Goal: Task Accomplishment & Management: Use online tool/utility

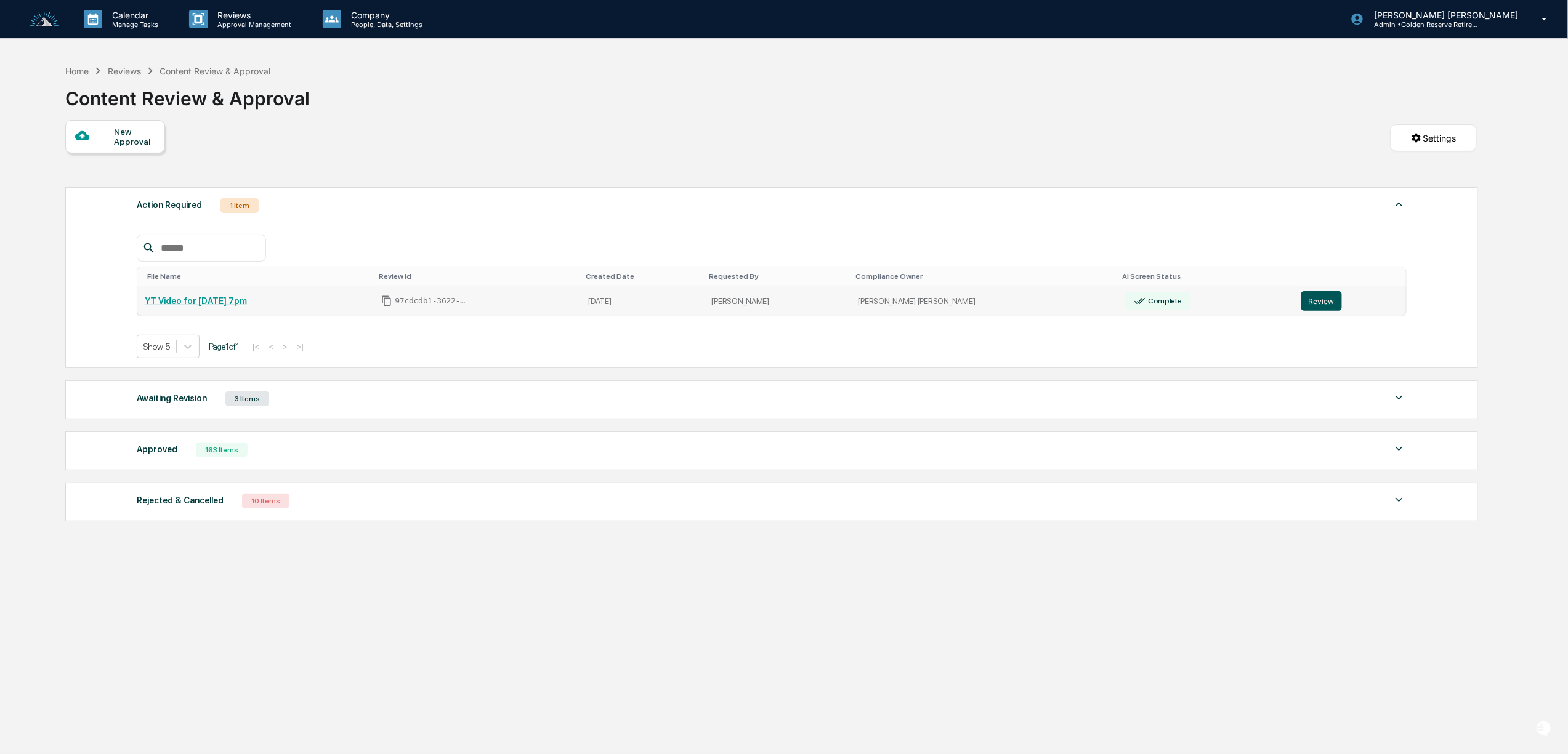
click at [1307, 305] on button "Review" at bounding box center [1321, 301] width 40 height 20
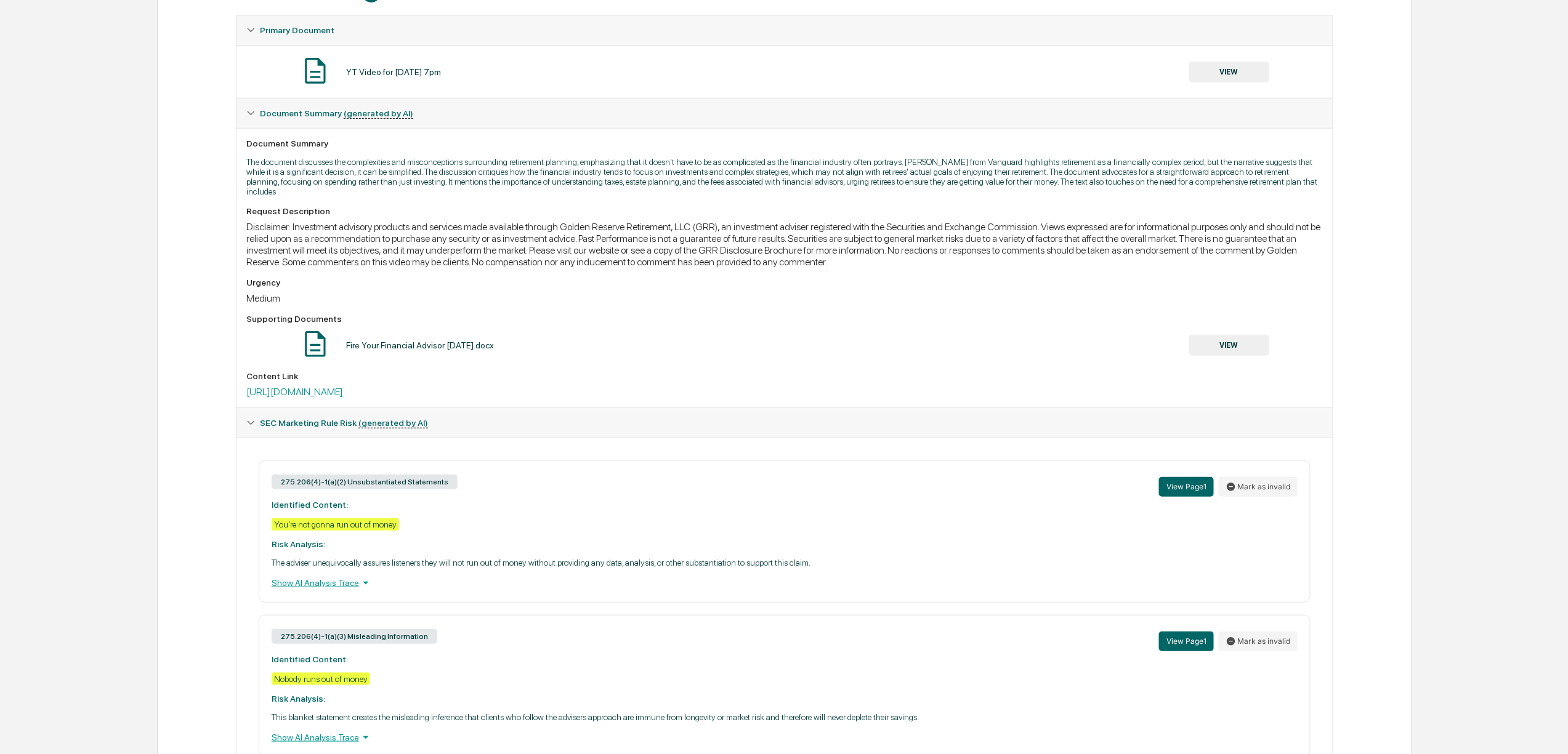
scroll to position [476, 0]
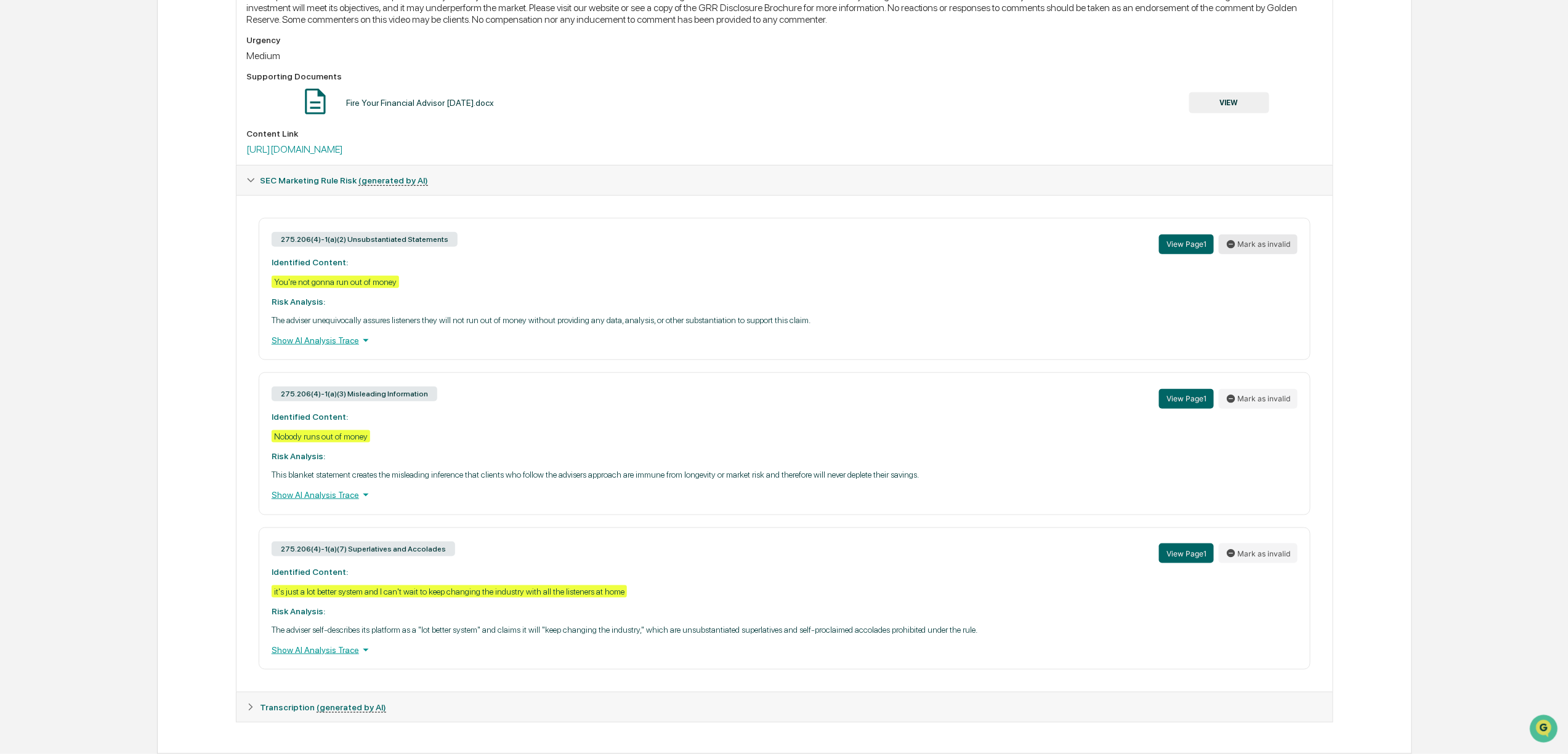
click at [1261, 234] on button "Mark as invalid" at bounding box center [1257, 244] width 79 height 20
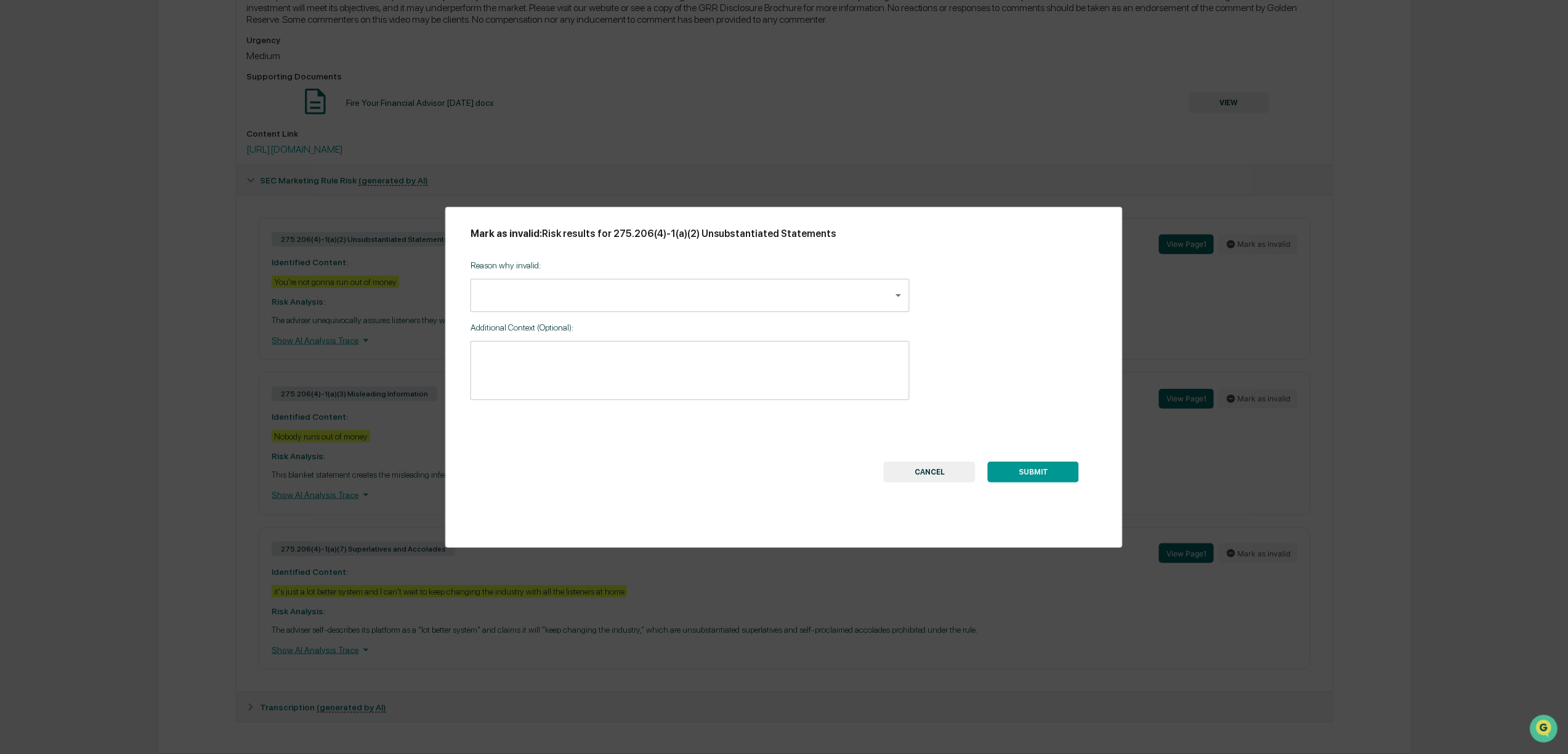
click at [584, 288] on body "Calendar Manage Tasks Reviews Approval Management Company People, Data, Setting…" at bounding box center [784, 147] width 1568 height 1214
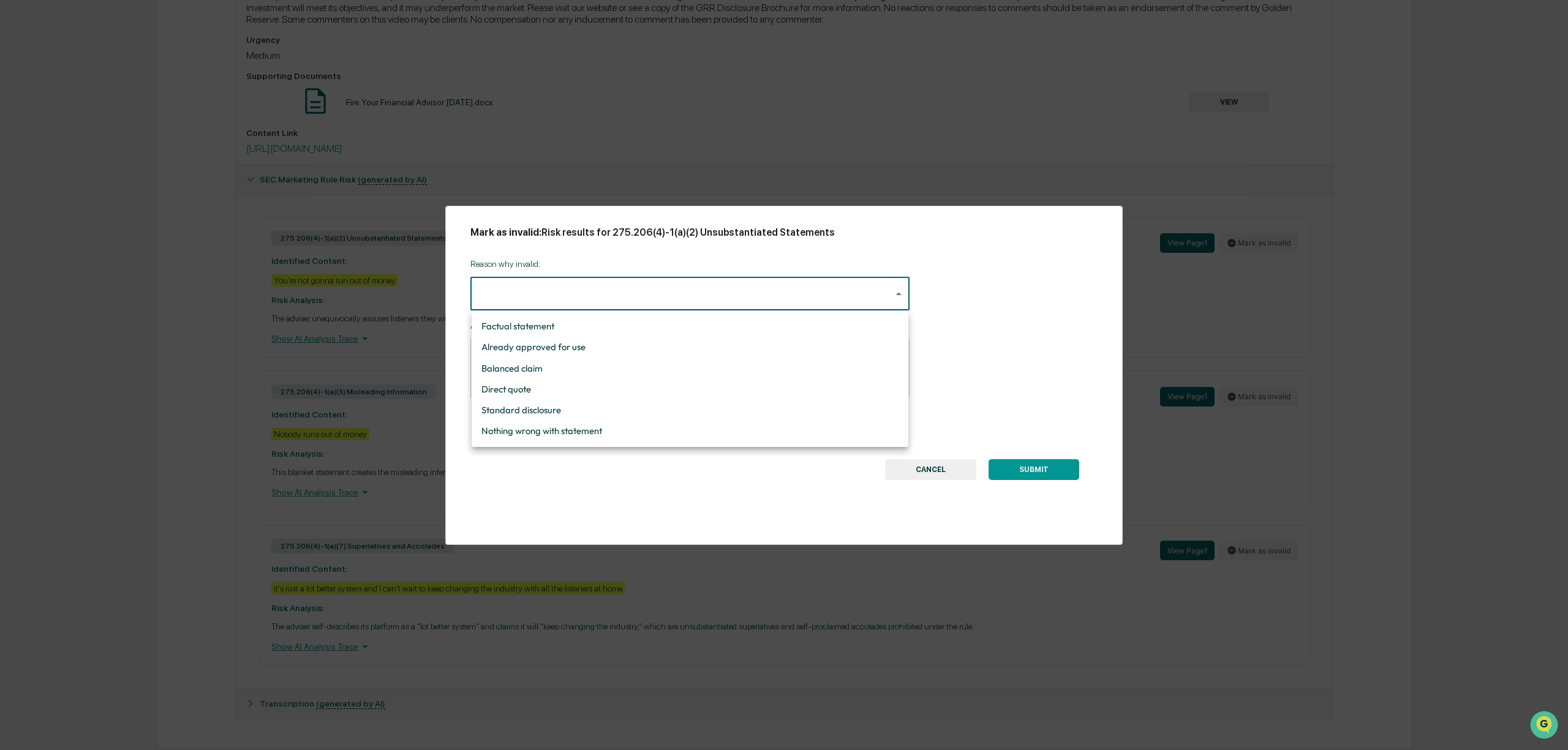
click at [559, 410] on li "Standard disclosure" at bounding box center [689, 410] width 437 height 20
type input "**********"
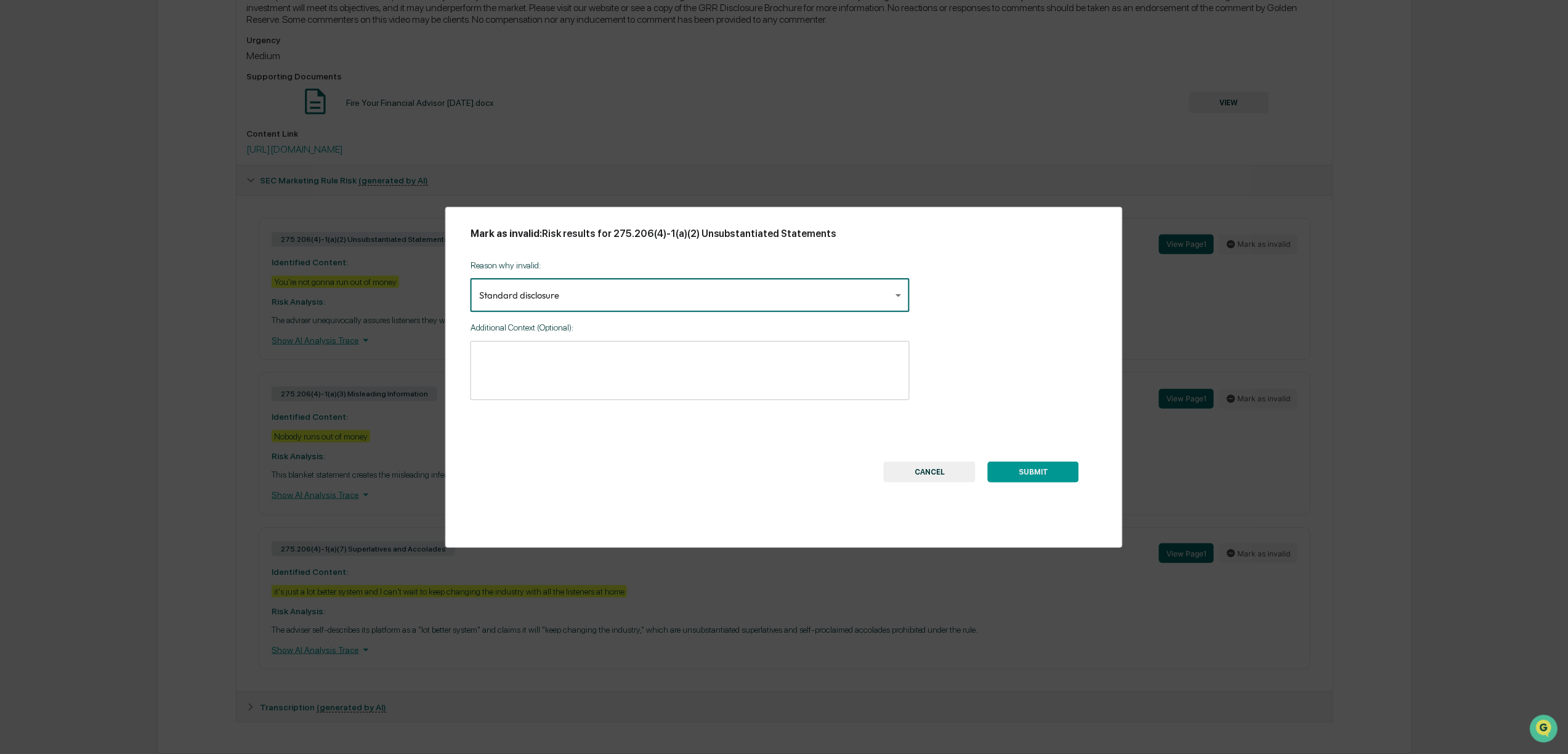
click at [1052, 471] on button "SUBMIT" at bounding box center [1033, 472] width 91 height 21
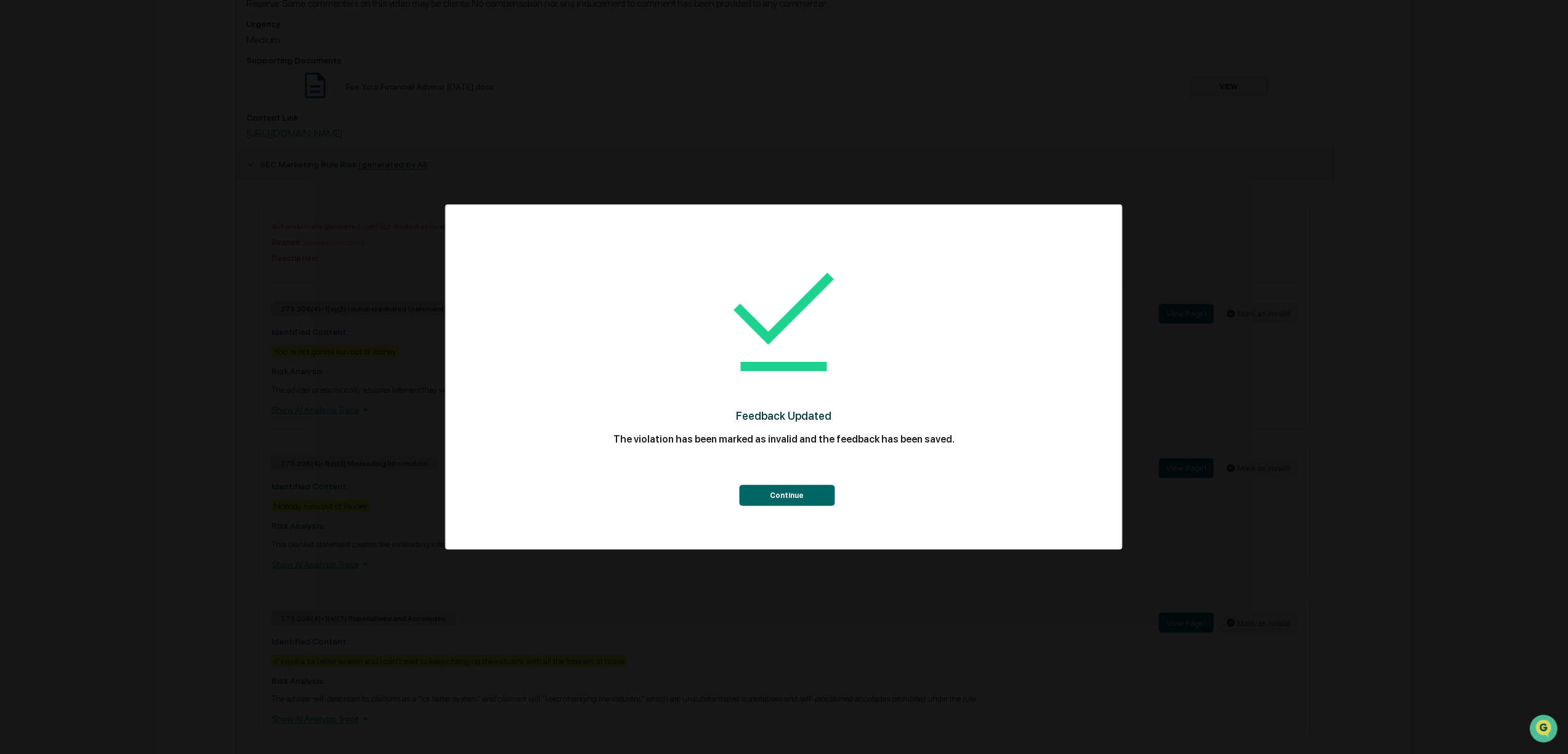
drag, startPoint x: 747, startPoint y: 495, endPoint x: 753, endPoint y: 492, distance: 6.7
click at [749, 495] on button "Continue" at bounding box center [786, 495] width 95 height 21
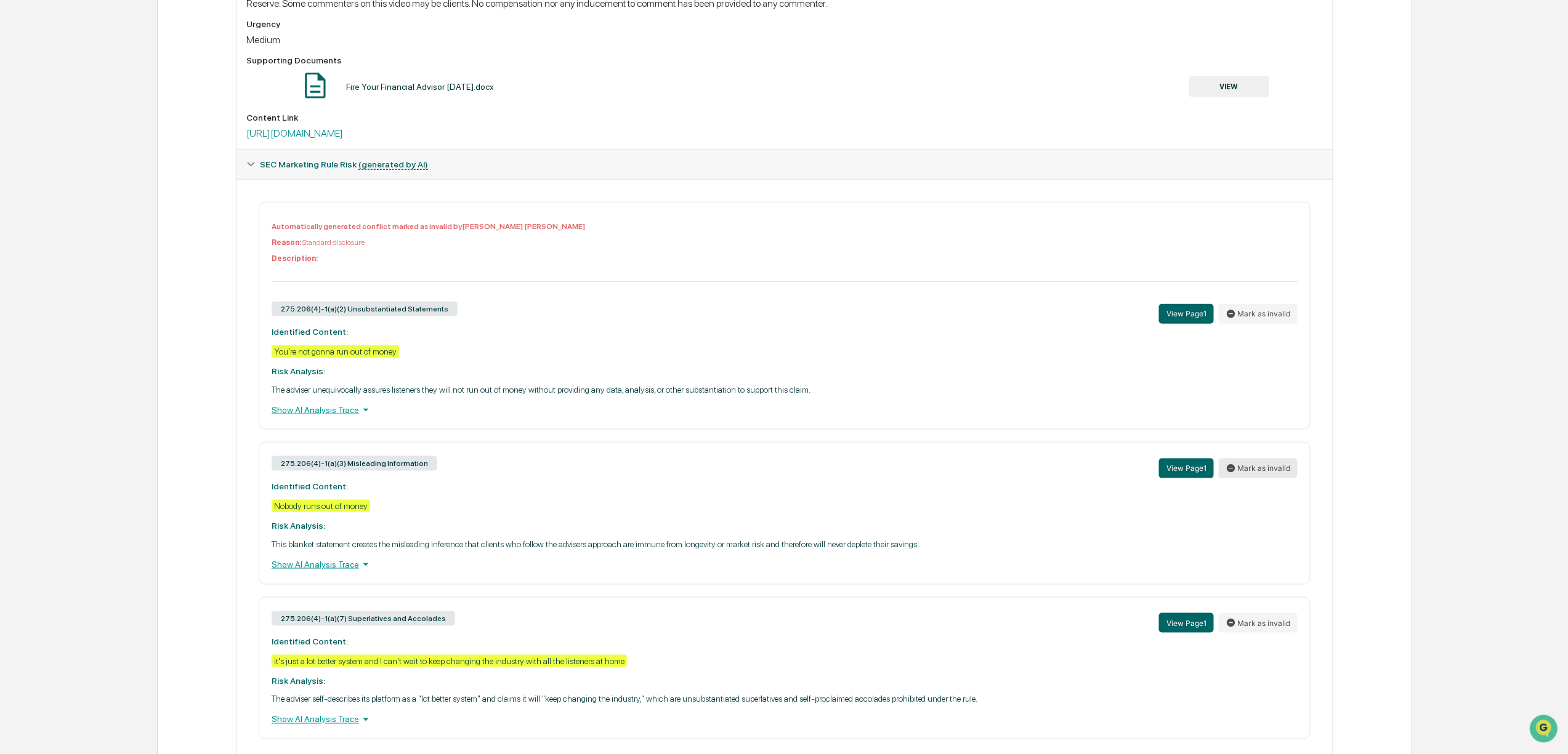
click at [1254, 474] on button "Mark as invalid" at bounding box center [1257, 469] width 79 height 20
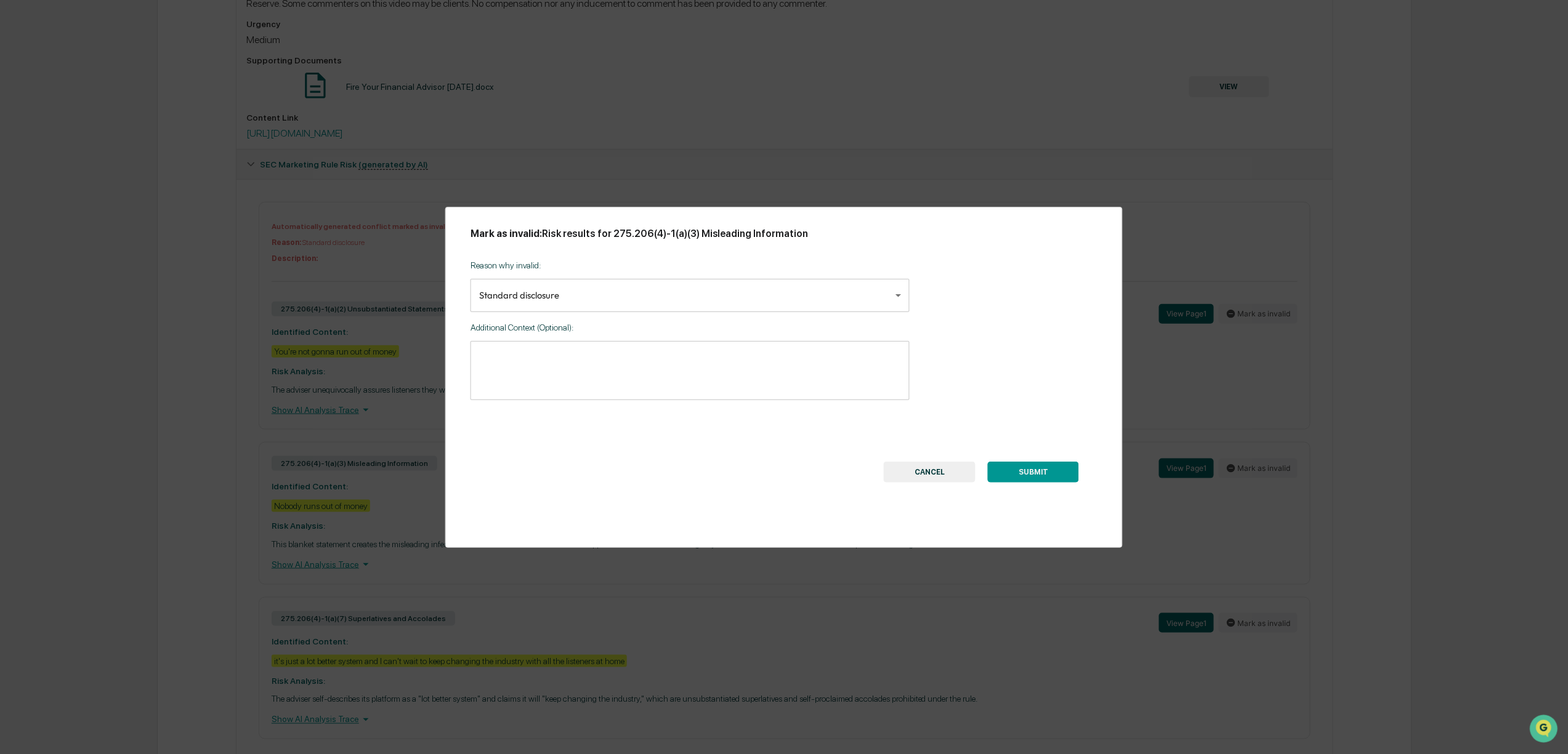
click at [1058, 466] on button "SUBMIT" at bounding box center [1033, 472] width 91 height 21
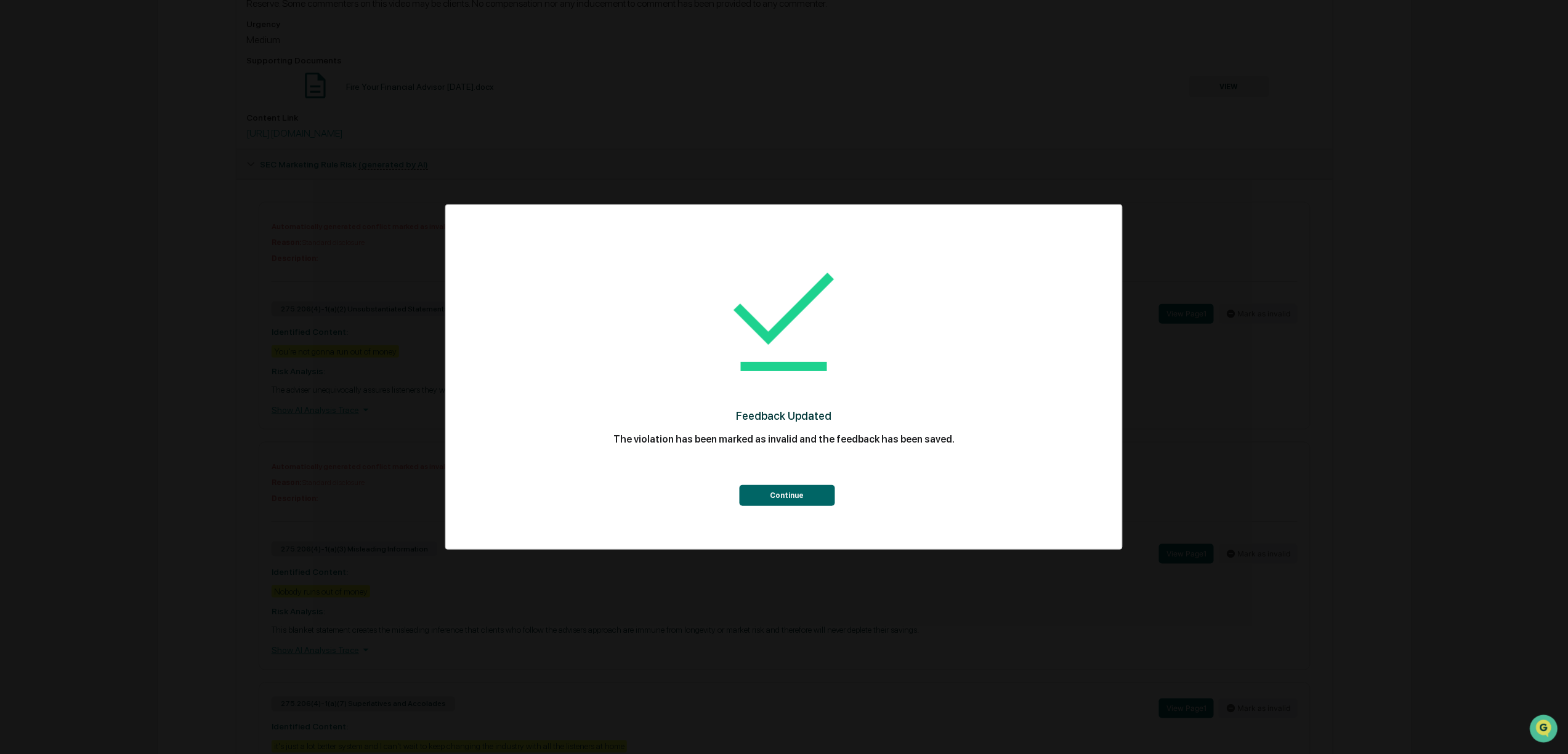
click at [811, 491] on button "Continue" at bounding box center [786, 495] width 95 height 21
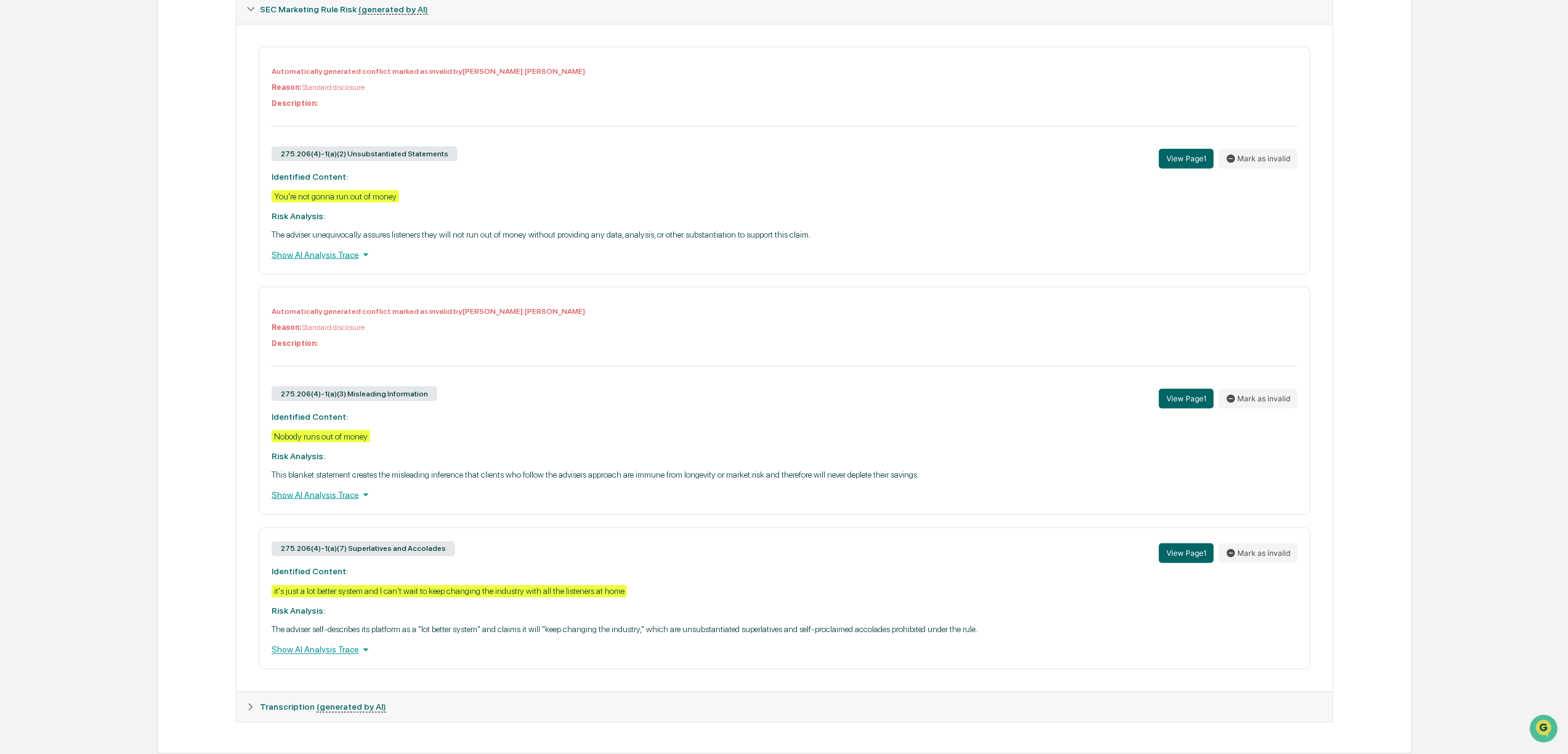
scroll to position [651, 0]
click at [1261, 546] on button "Mark as invalid" at bounding box center [1257, 553] width 79 height 20
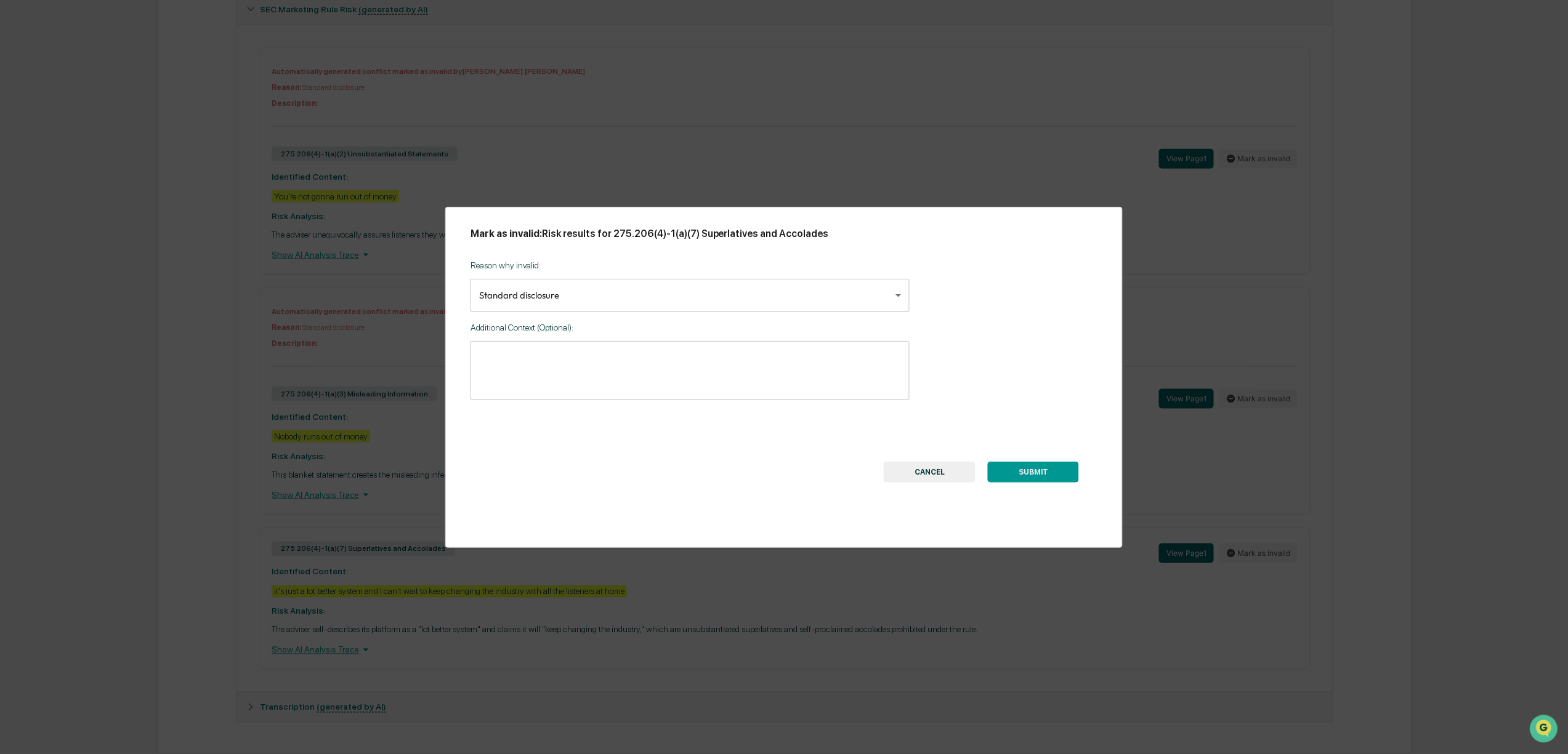
click at [1070, 466] on button "SUBMIT" at bounding box center [1033, 472] width 91 height 21
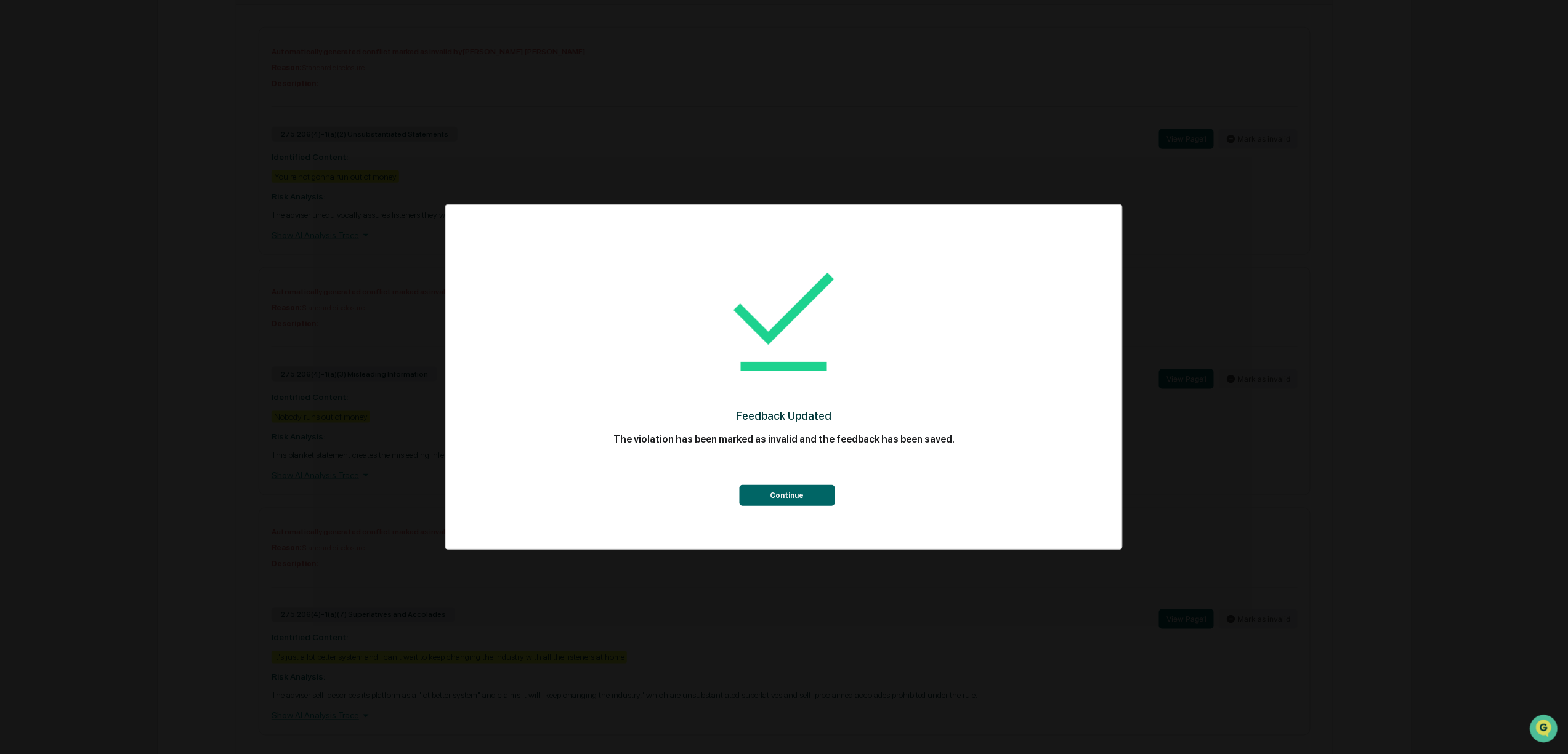
click at [802, 490] on button "Continue" at bounding box center [786, 495] width 95 height 21
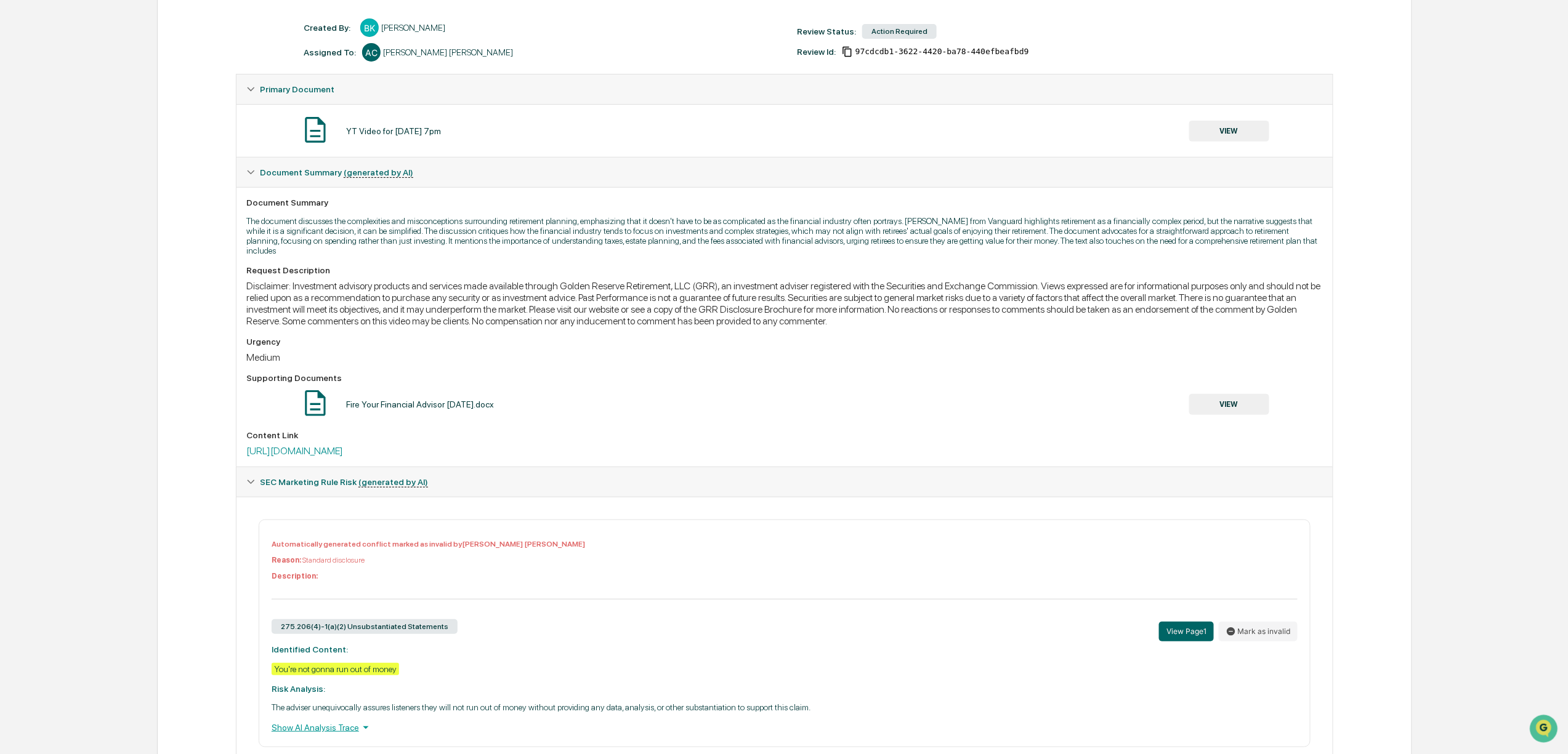
scroll to position [0, 0]
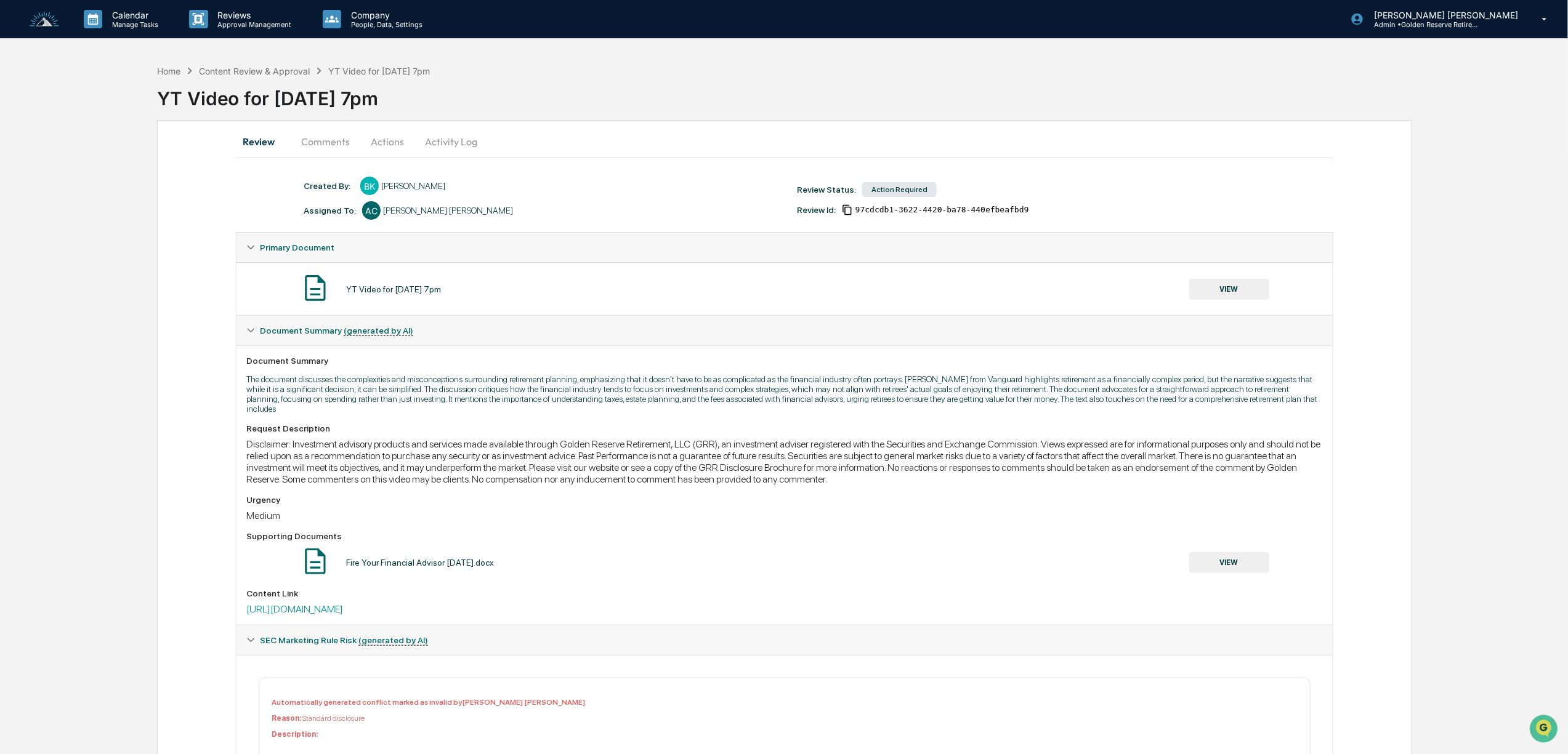
click at [375, 154] on button "Actions" at bounding box center [387, 141] width 56 height 30
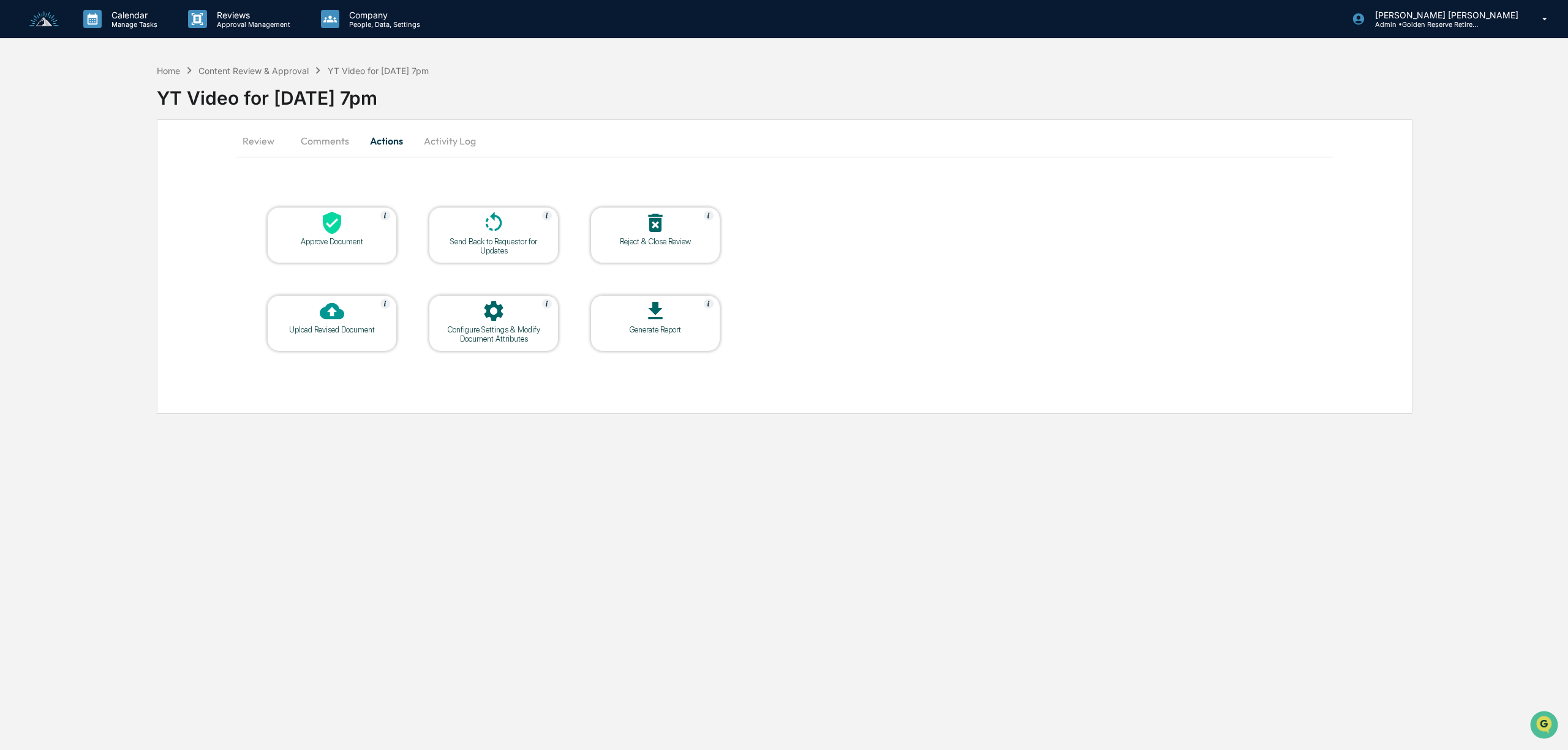
click at [349, 254] on div "Approve Document" at bounding box center [332, 235] width 130 height 56
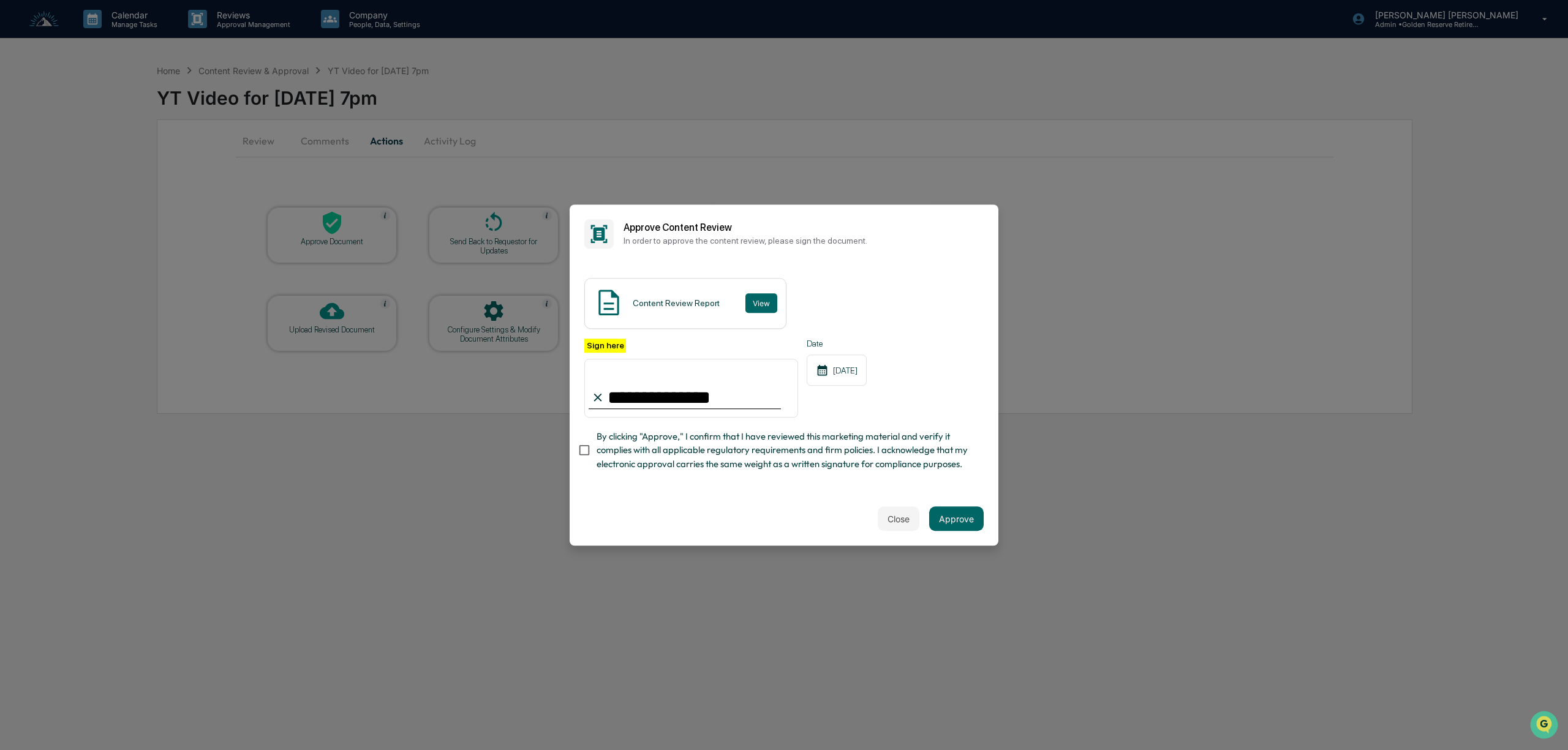
type input "**********"
click at [958, 527] on button "Approve" at bounding box center [957, 518] width 55 height 24
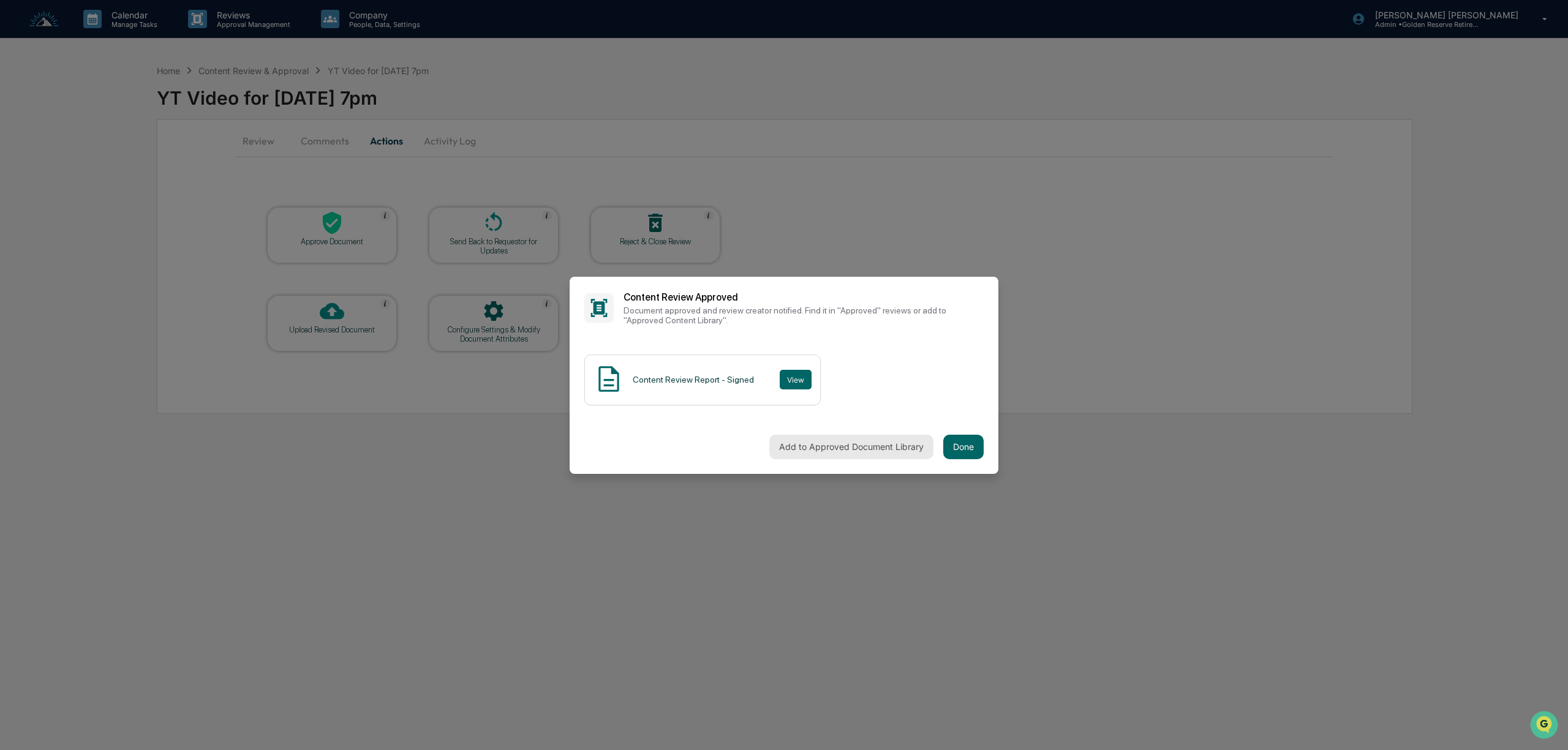
click at [872, 453] on button "Add to Approved Document Library" at bounding box center [851, 447] width 164 height 24
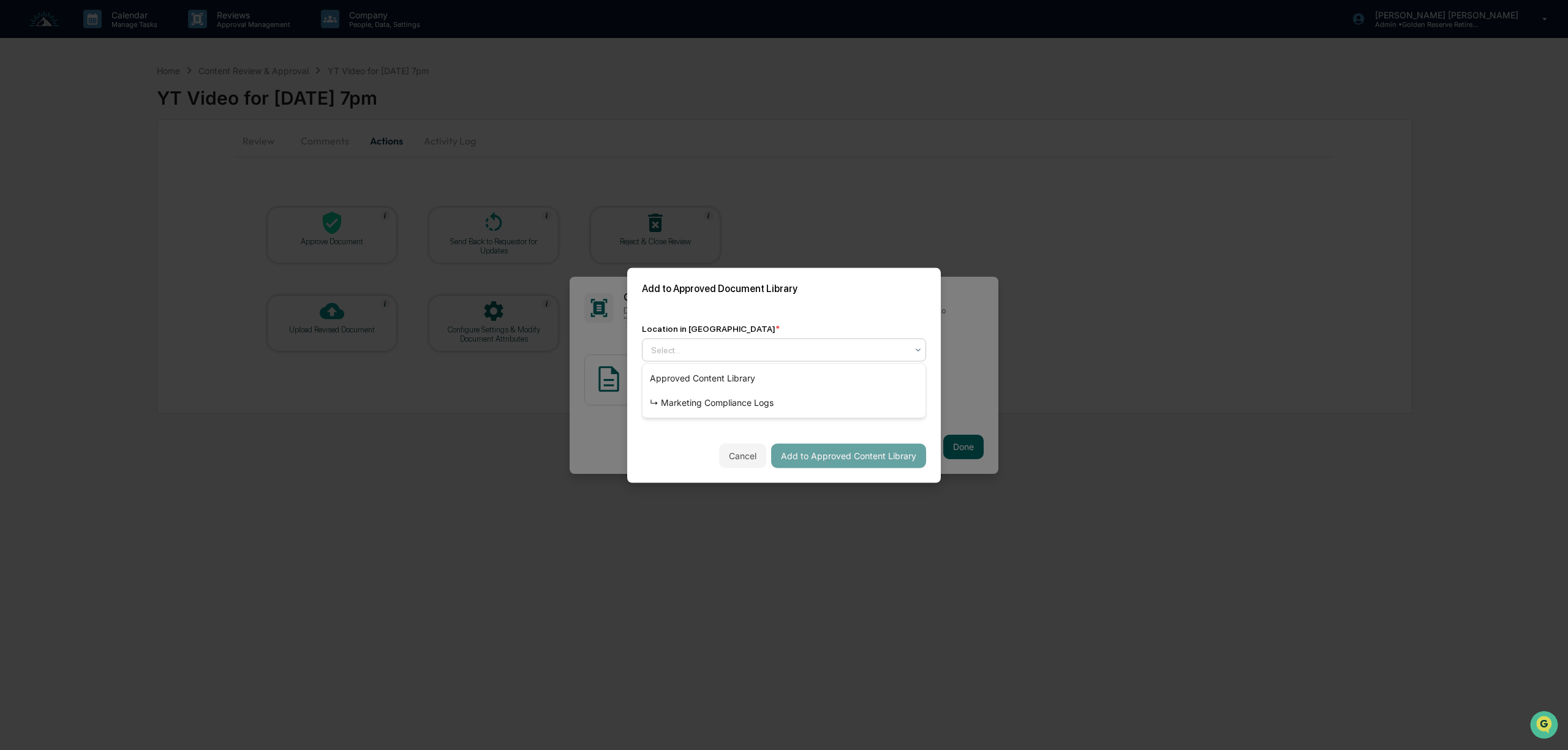
click at [770, 353] on div at bounding box center [778, 350] width 256 height 12
click at [761, 402] on div "↳ Marketing Compliance Logs" at bounding box center [784, 403] width 283 height 24
click at [866, 461] on button "Add to Approved Content Library" at bounding box center [849, 455] width 155 height 24
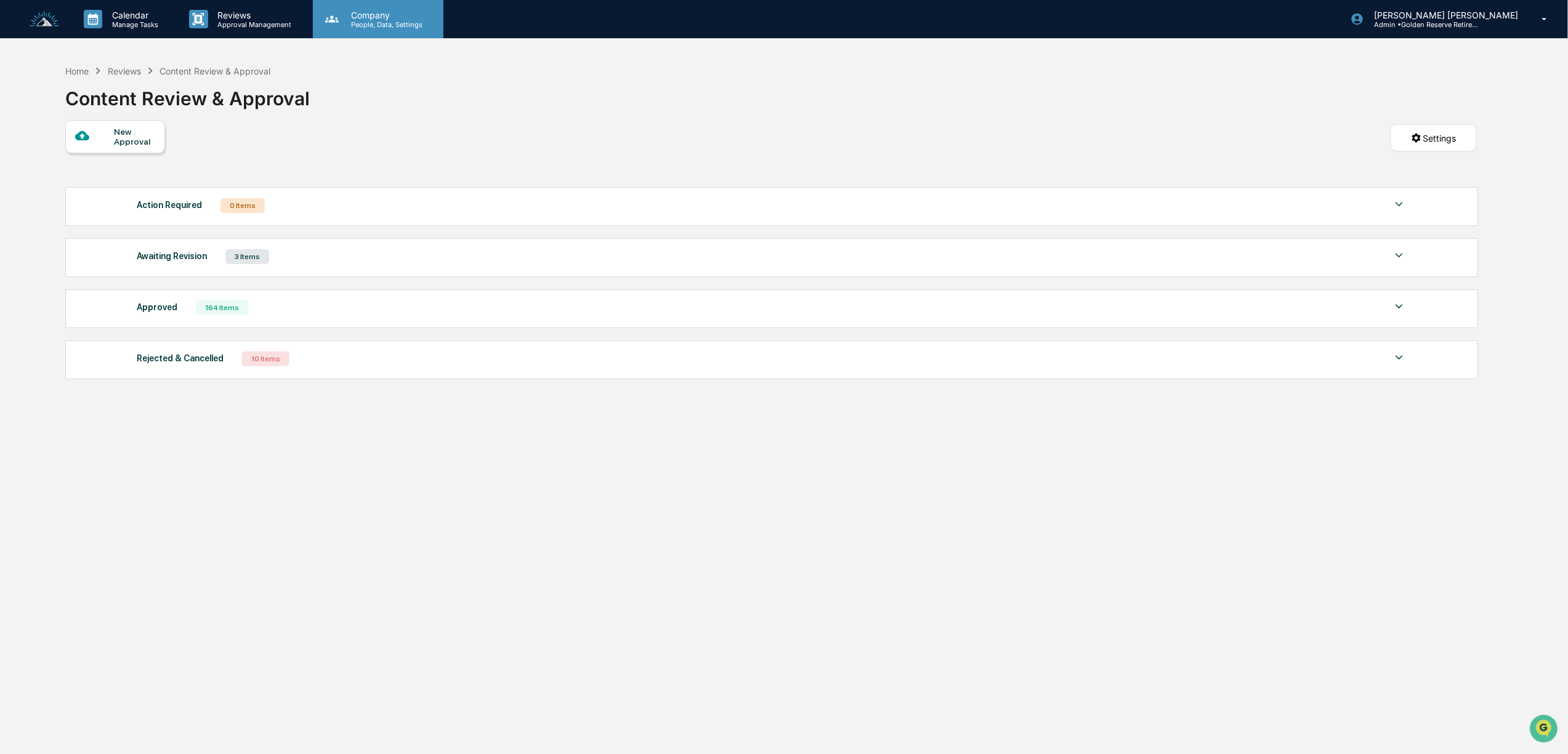
click at [374, 22] on p "People, Data, Settings" at bounding box center [385, 24] width 88 height 8
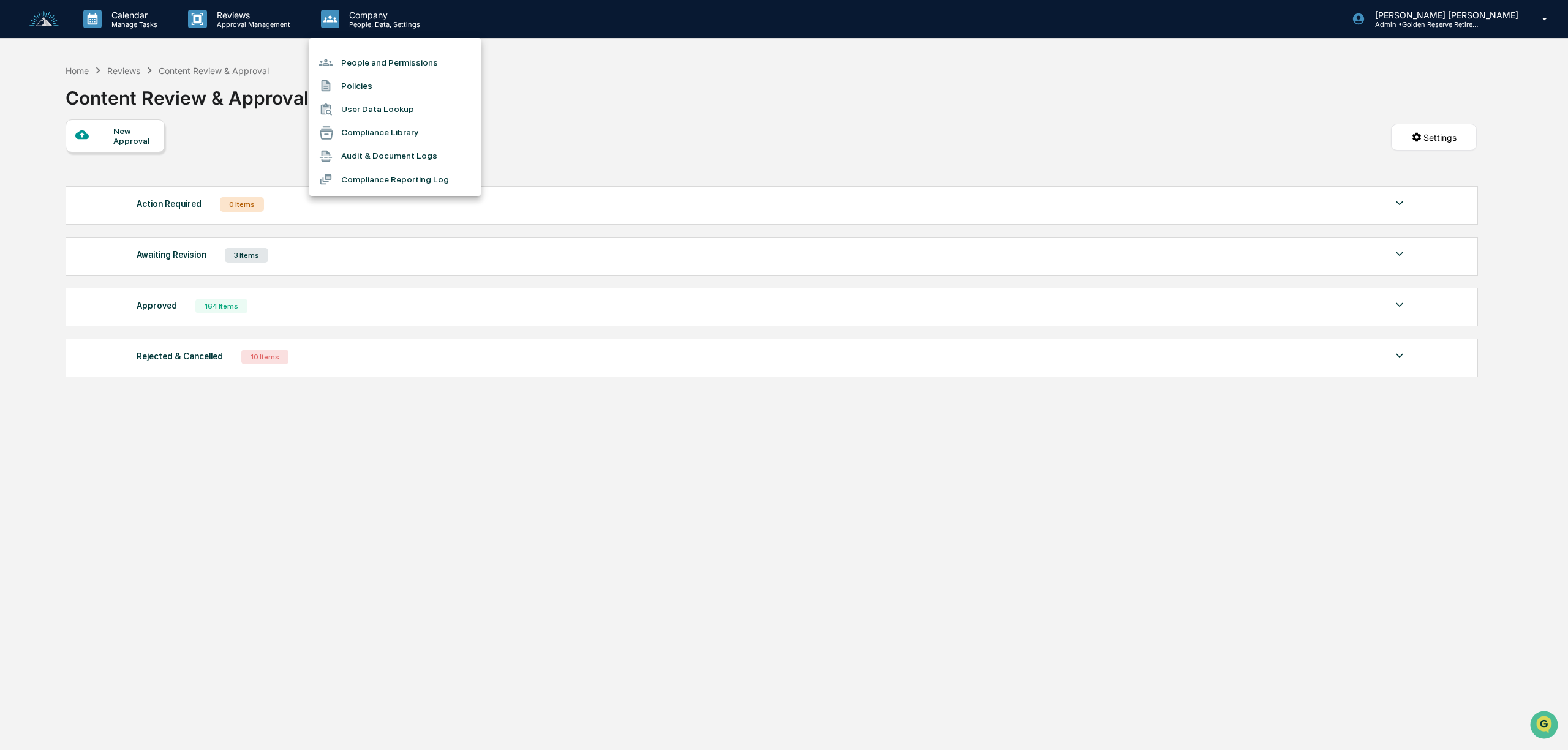
click at [402, 137] on li "Compliance Library" at bounding box center [395, 133] width 172 height 24
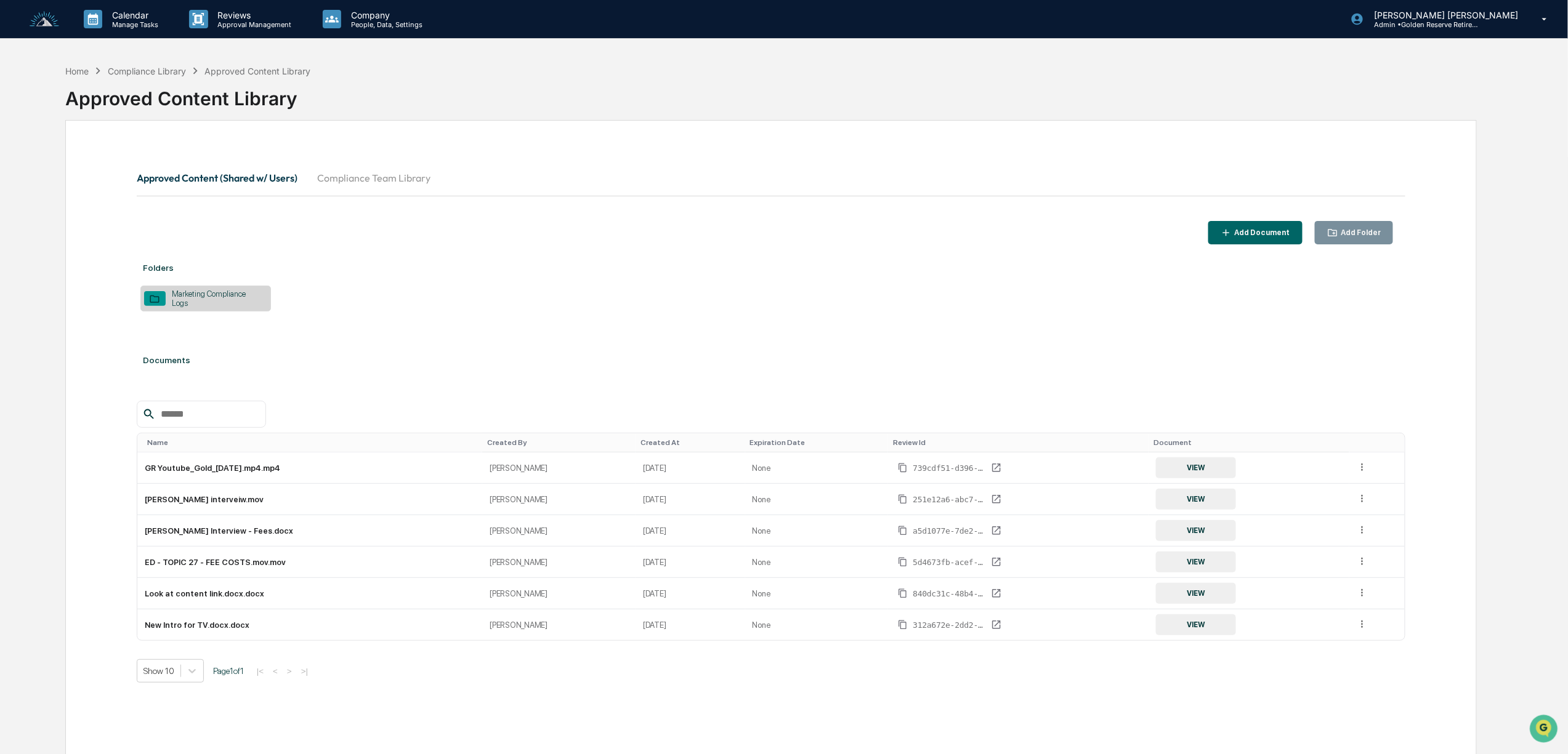
click at [56, 23] on img at bounding box center [44, 20] width 30 height 17
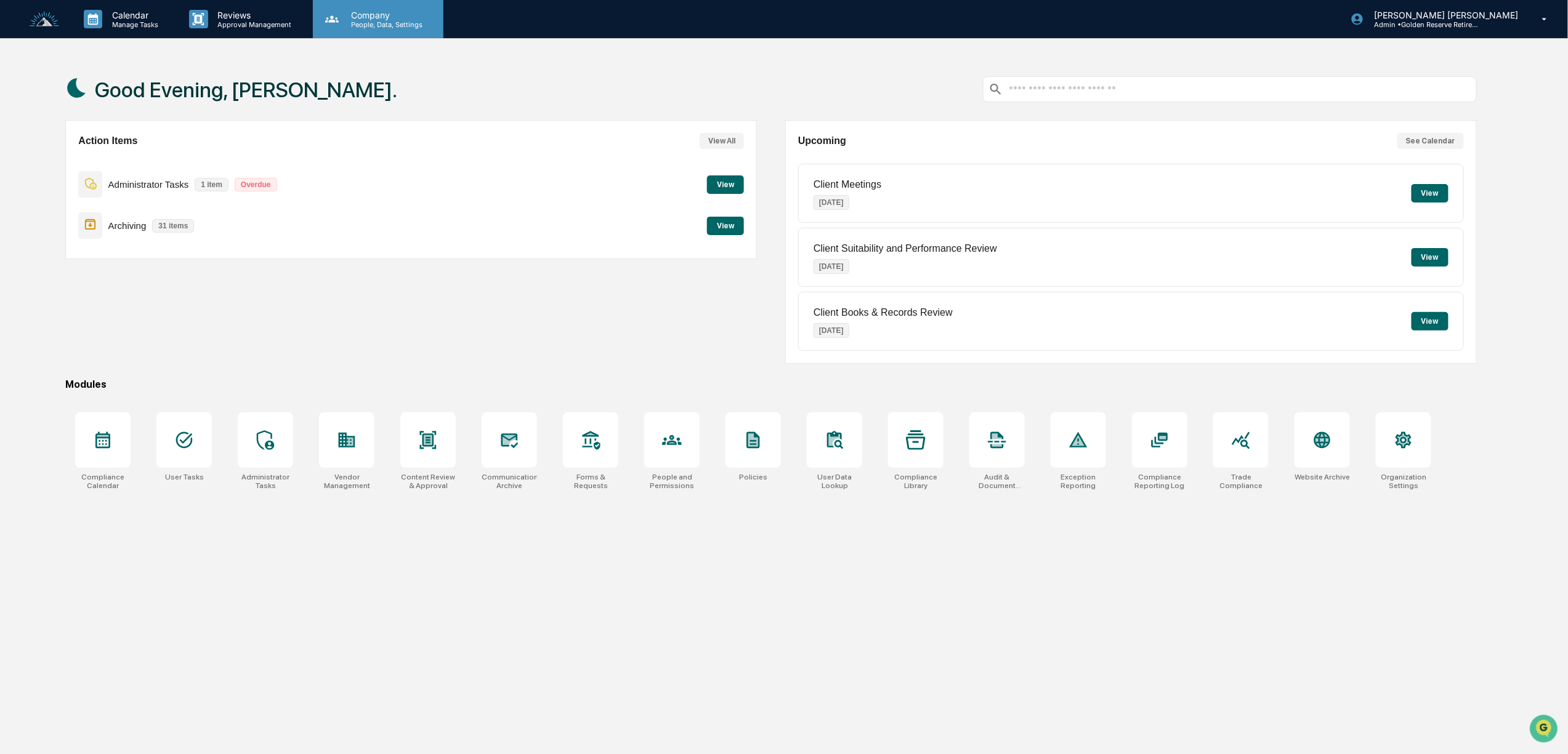
click at [378, 21] on p "People, Data, Settings" at bounding box center [385, 24] width 88 height 8
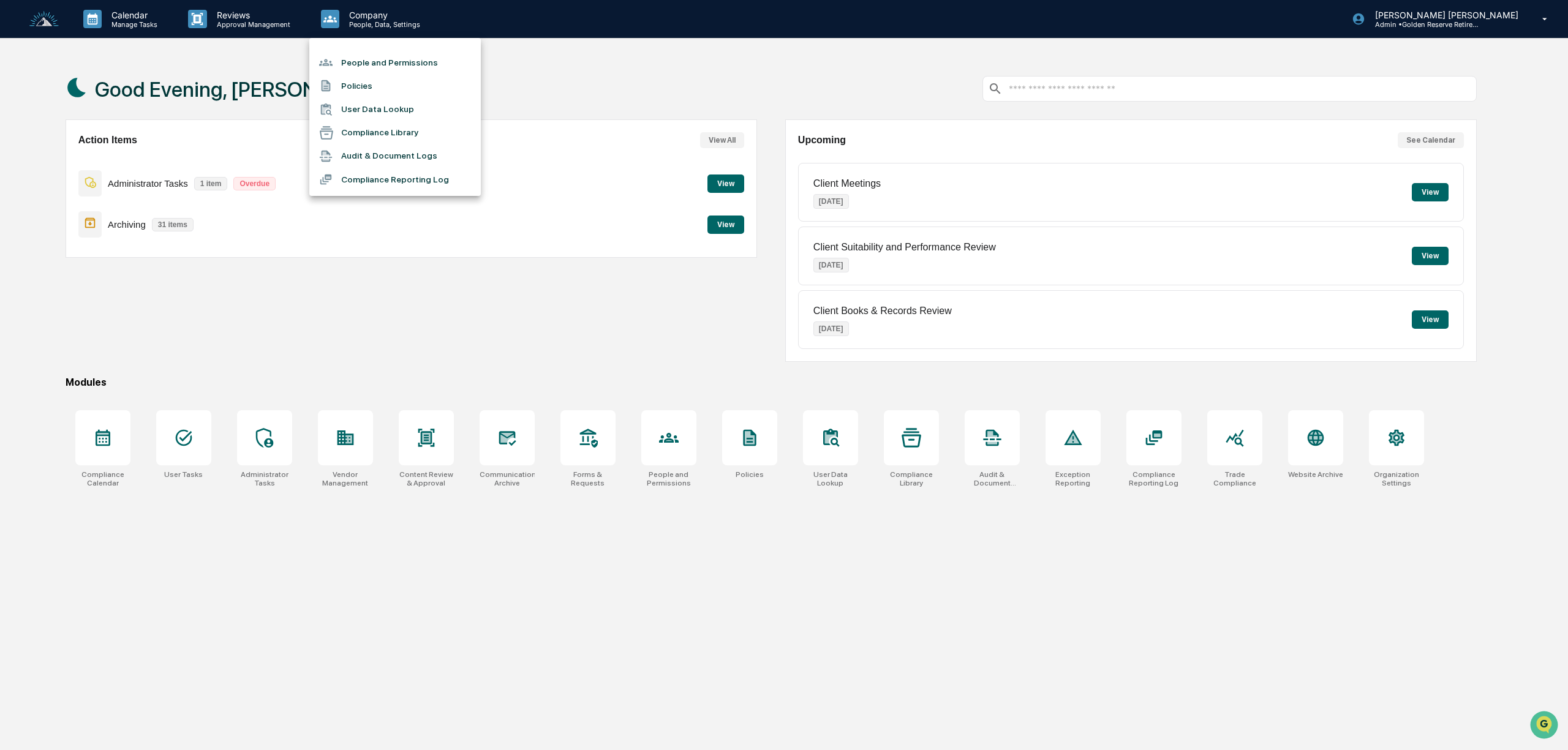
click at [726, 184] on div at bounding box center [784, 375] width 1568 height 750
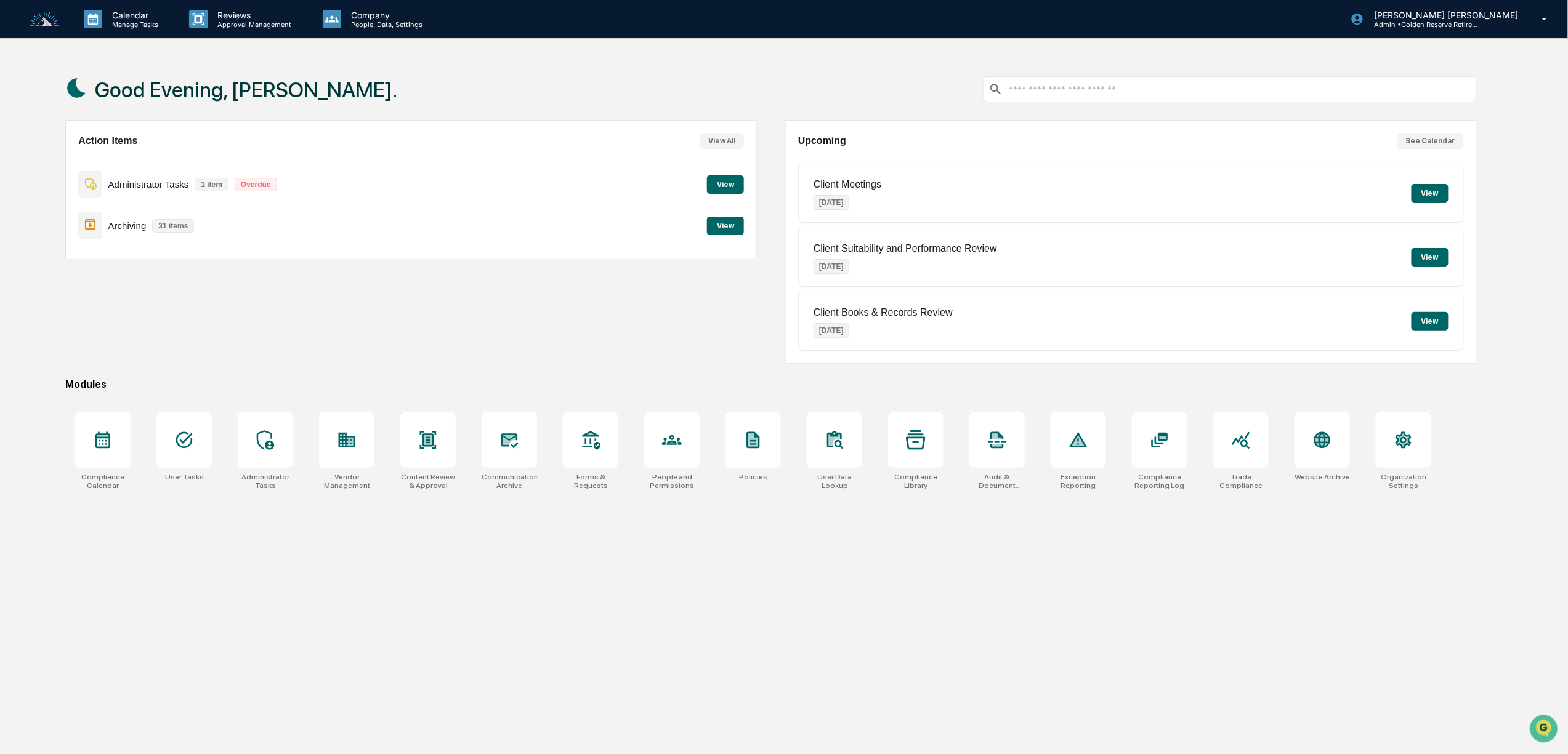
click at [730, 185] on button "View" at bounding box center [725, 185] width 37 height 18
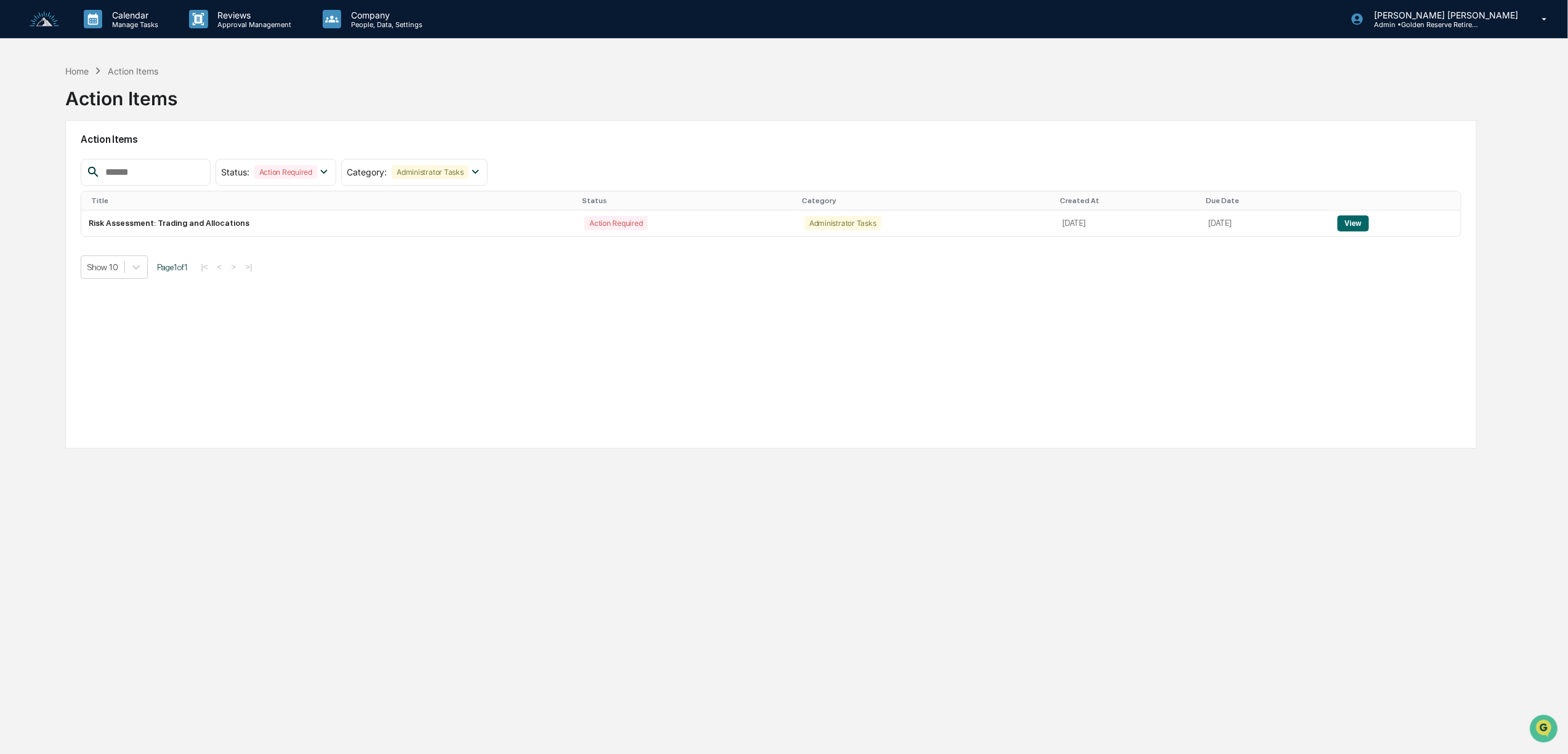
click at [52, 24] on img at bounding box center [44, 20] width 30 height 17
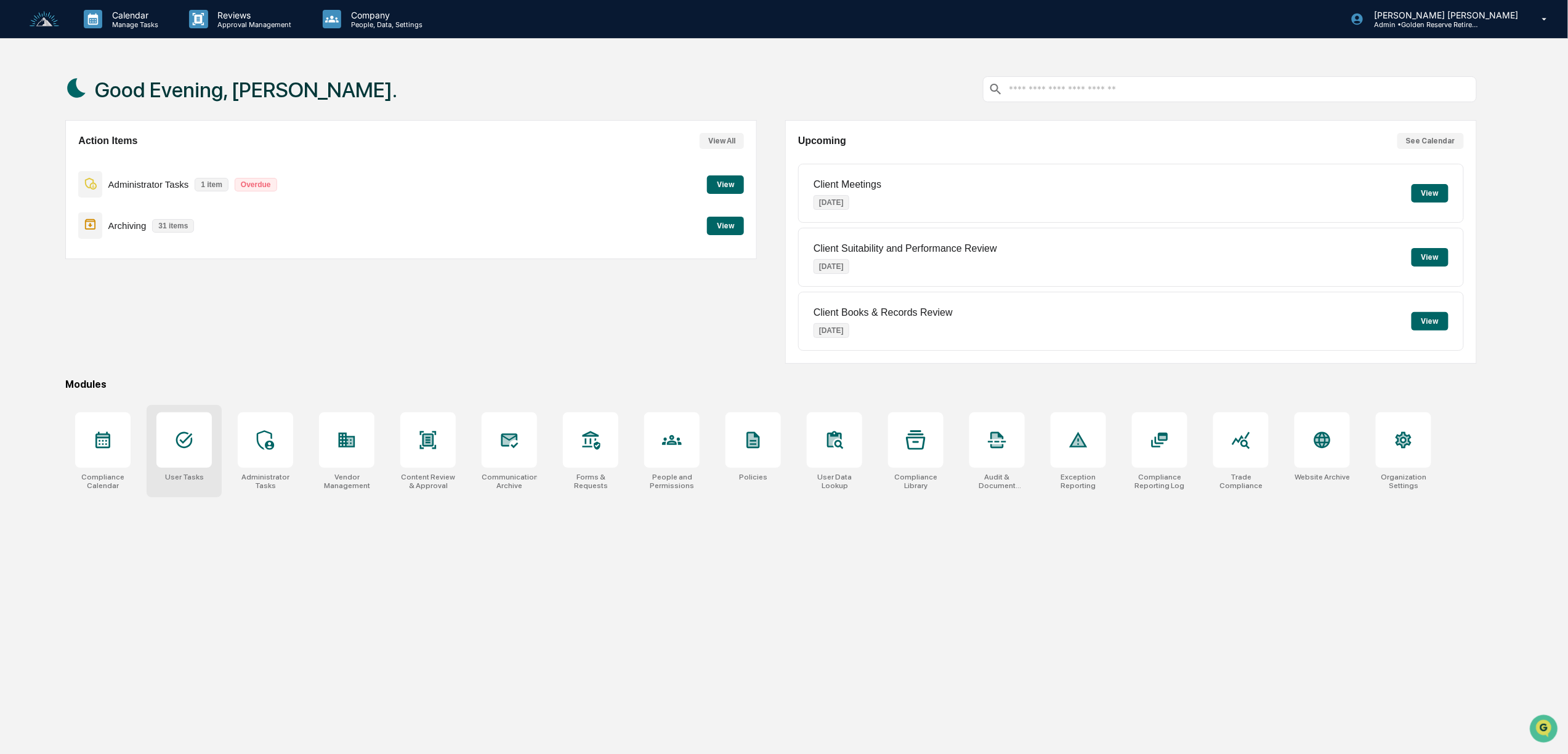
click at [177, 453] on div at bounding box center [184, 440] width 56 height 56
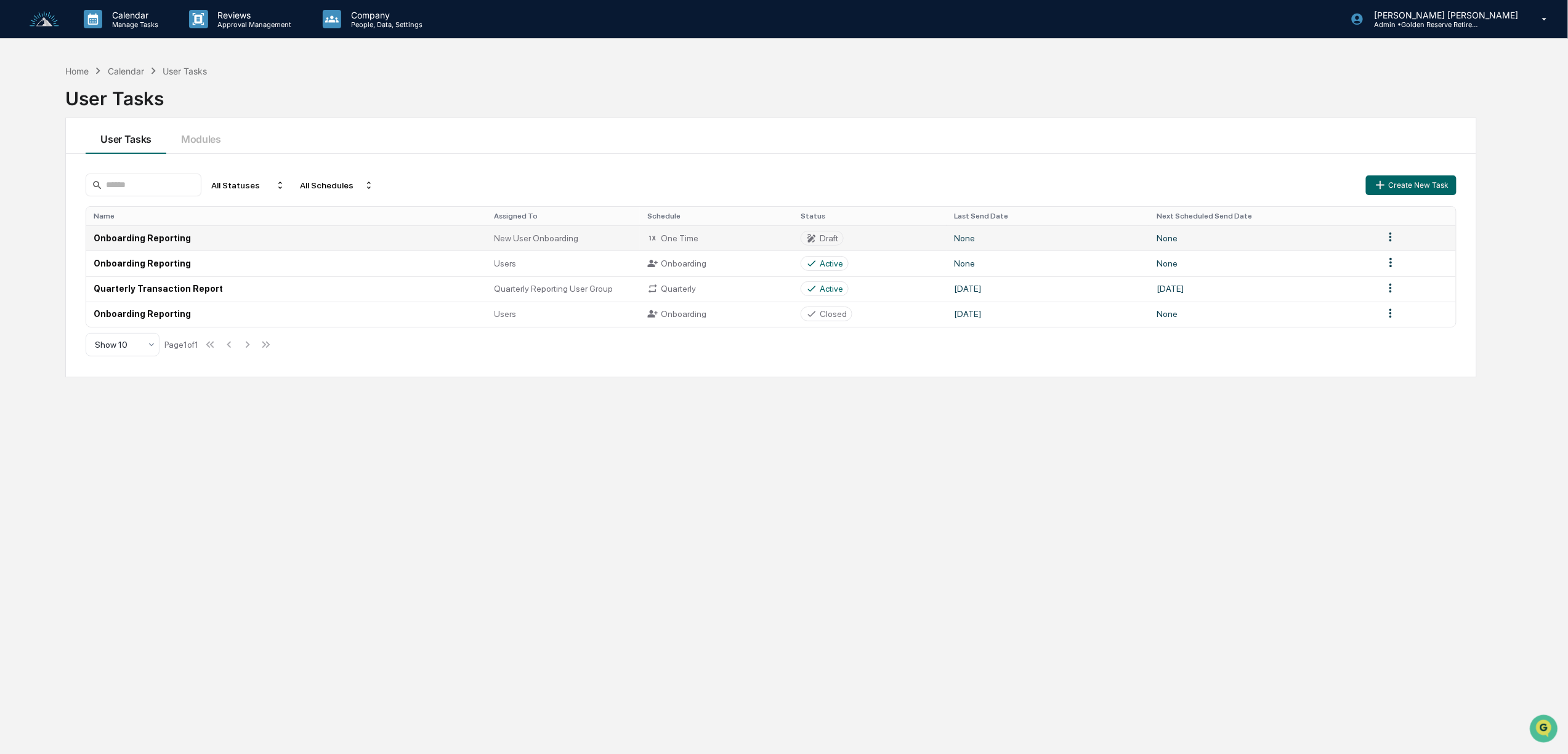
click at [830, 237] on div "Draft" at bounding box center [829, 238] width 18 height 10
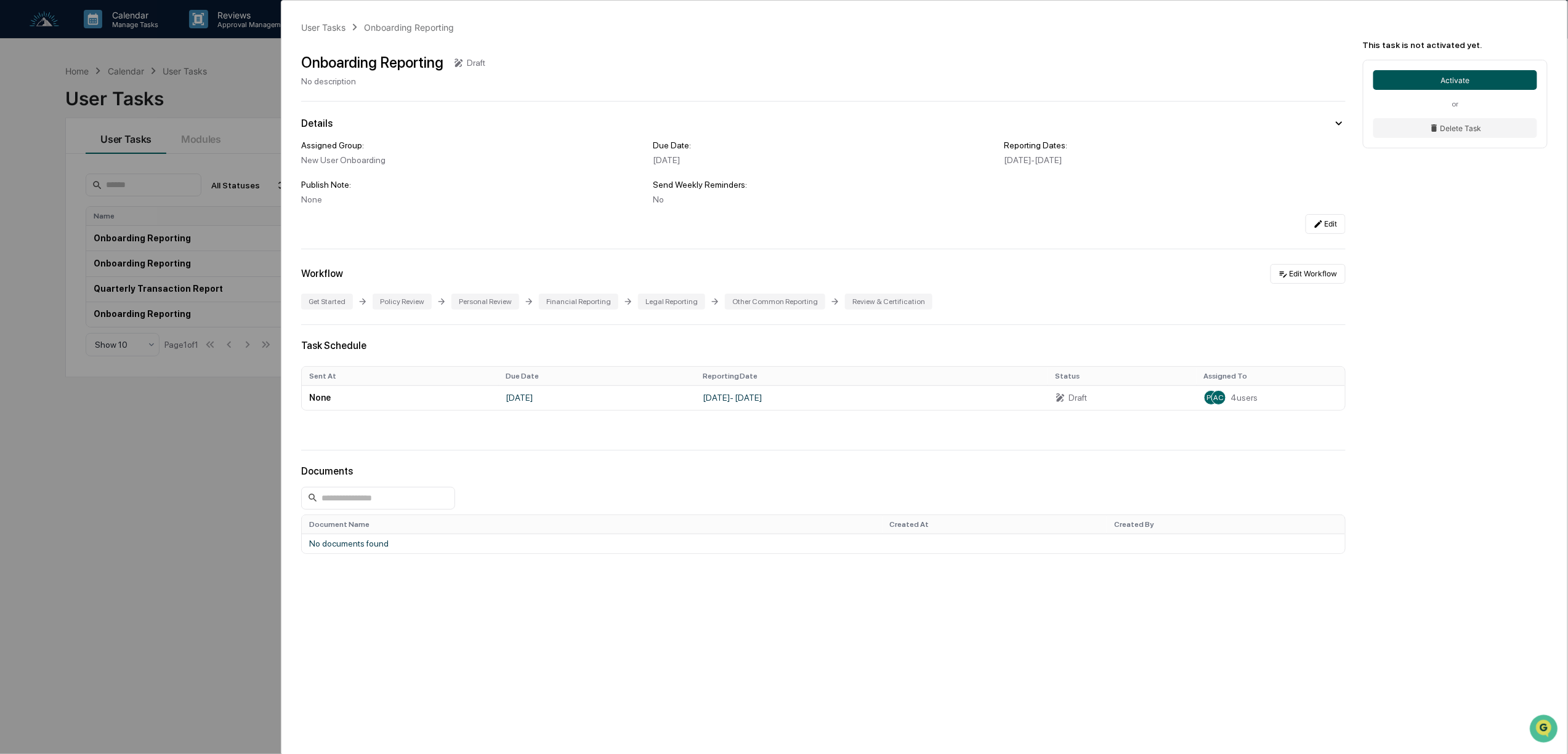
click at [1444, 79] on button "Activate" at bounding box center [1455, 80] width 164 height 20
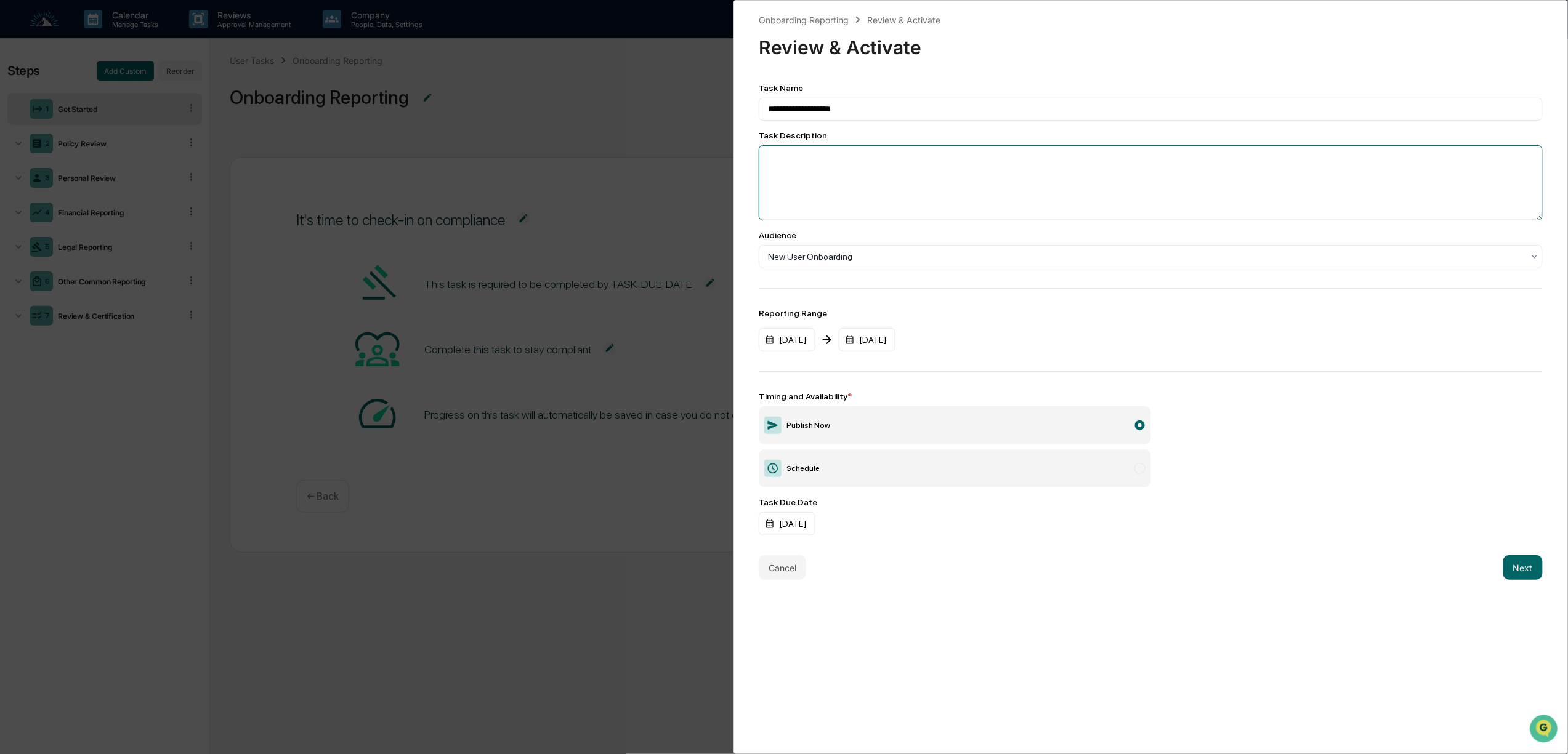
click at [821, 167] on textarea at bounding box center [1150, 182] width 784 height 75
type textarea "**********"
click at [856, 256] on div at bounding box center [1146, 257] width 756 height 12
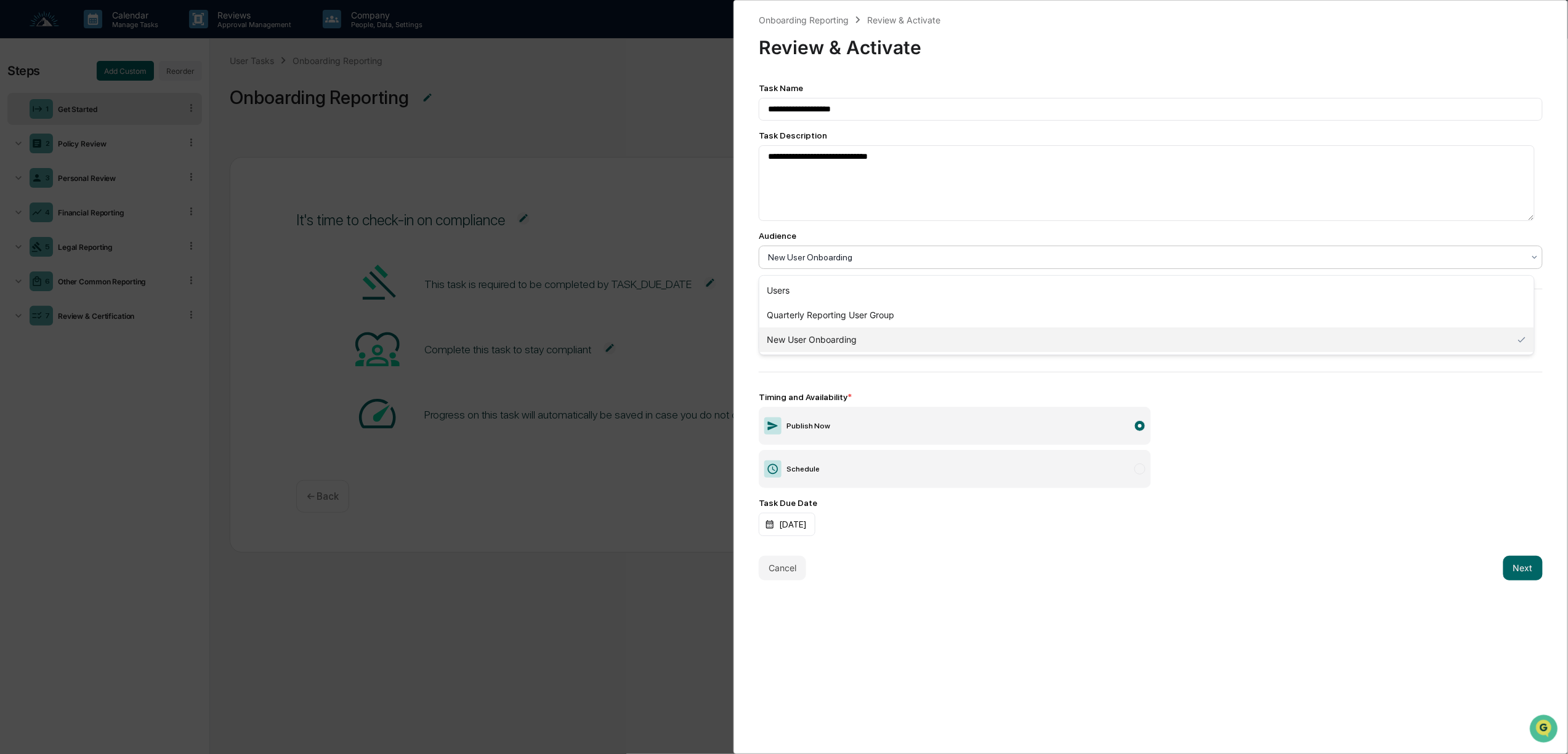
click at [869, 346] on div "New User Onboarding" at bounding box center [1147, 340] width 775 height 24
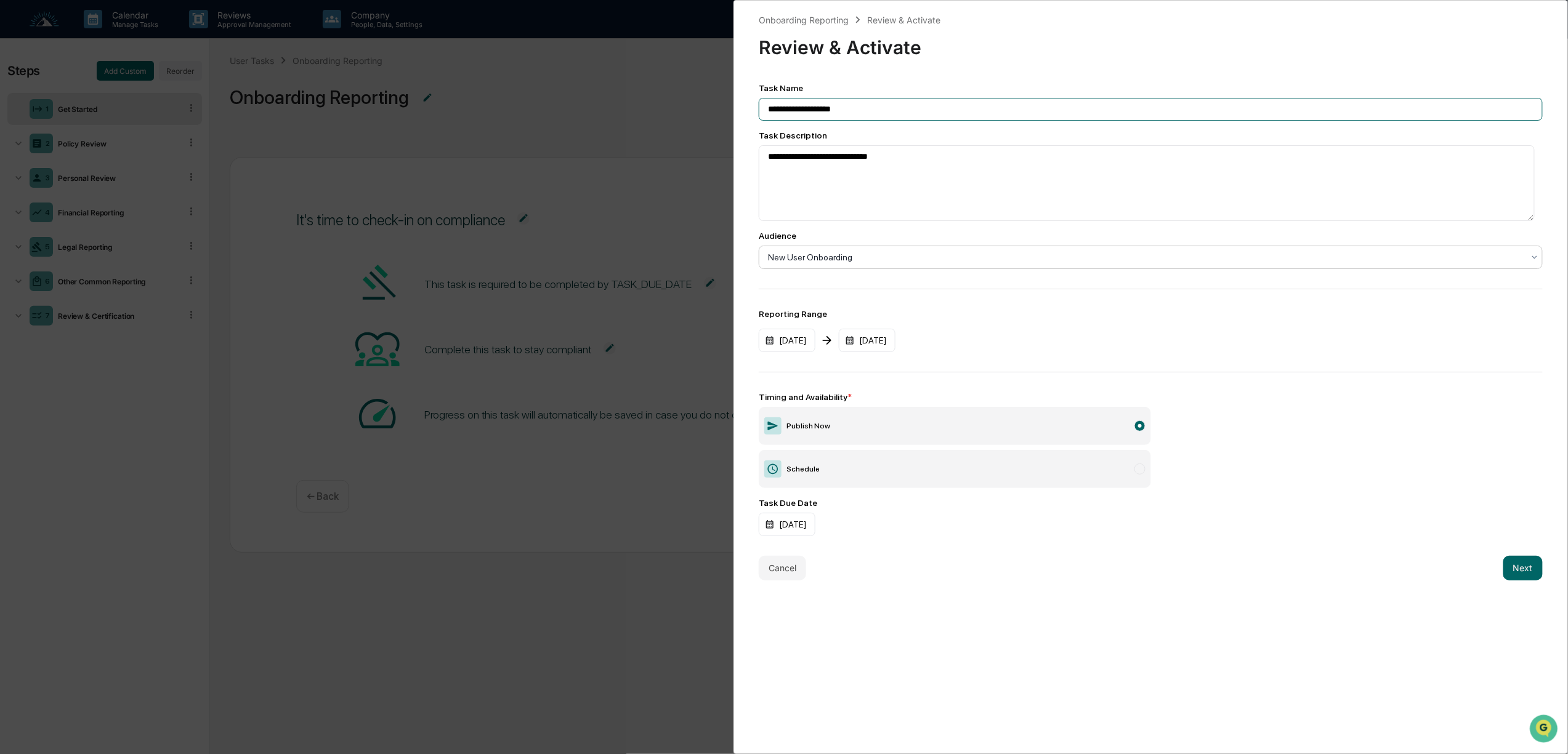
click at [882, 114] on input "**********" at bounding box center [1150, 109] width 784 height 23
click at [801, 437] on label "Publish Now" at bounding box center [955, 426] width 392 height 38
click at [1518, 578] on button "Next" at bounding box center [1523, 568] width 40 height 24
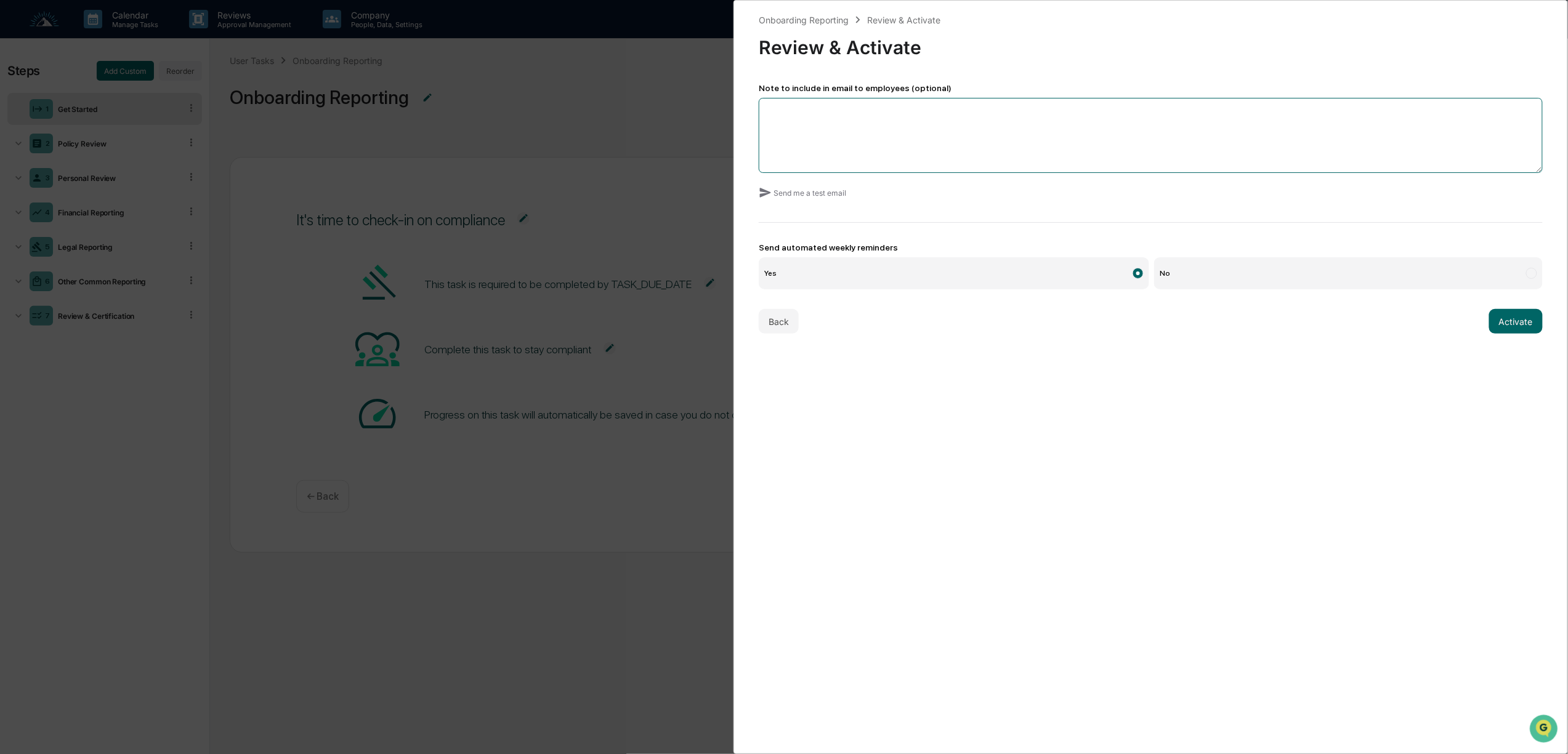
click at [1004, 116] on textarea at bounding box center [1150, 135] width 784 height 75
type textarea "**********"
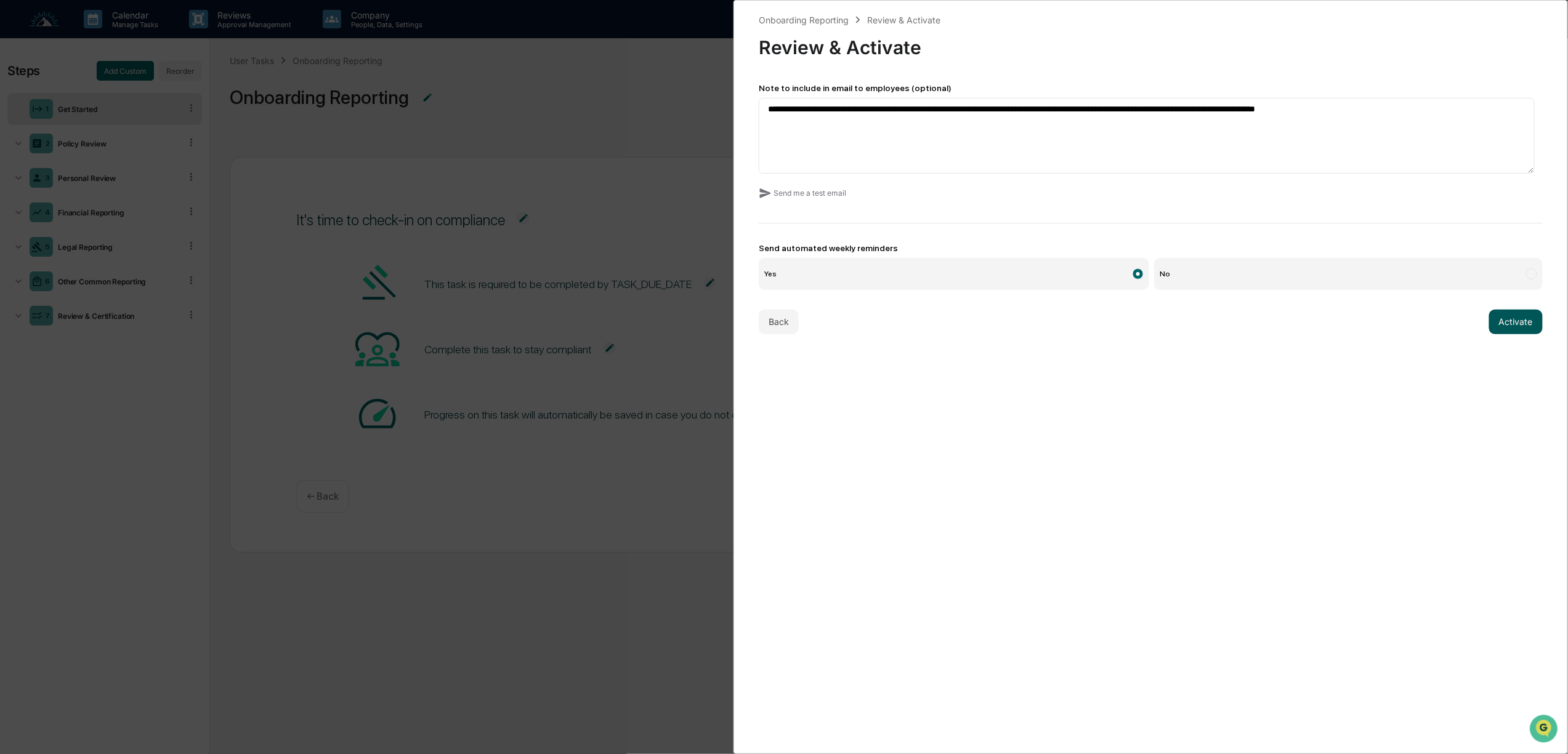
click at [1524, 325] on button "Activate" at bounding box center [1515, 322] width 53 height 24
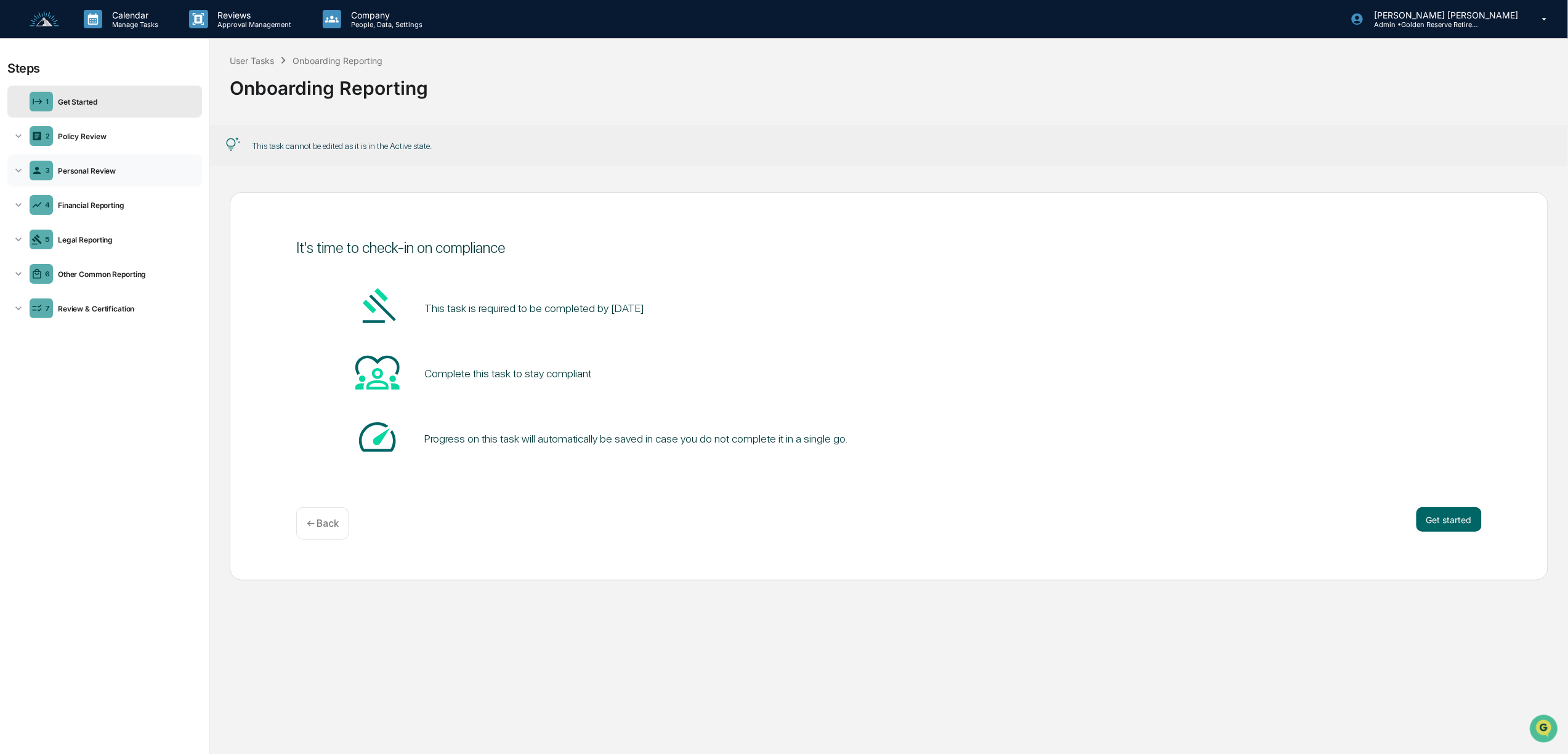
click at [89, 166] on div "3 Personal Review" at bounding box center [105, 170] width 195 height 32
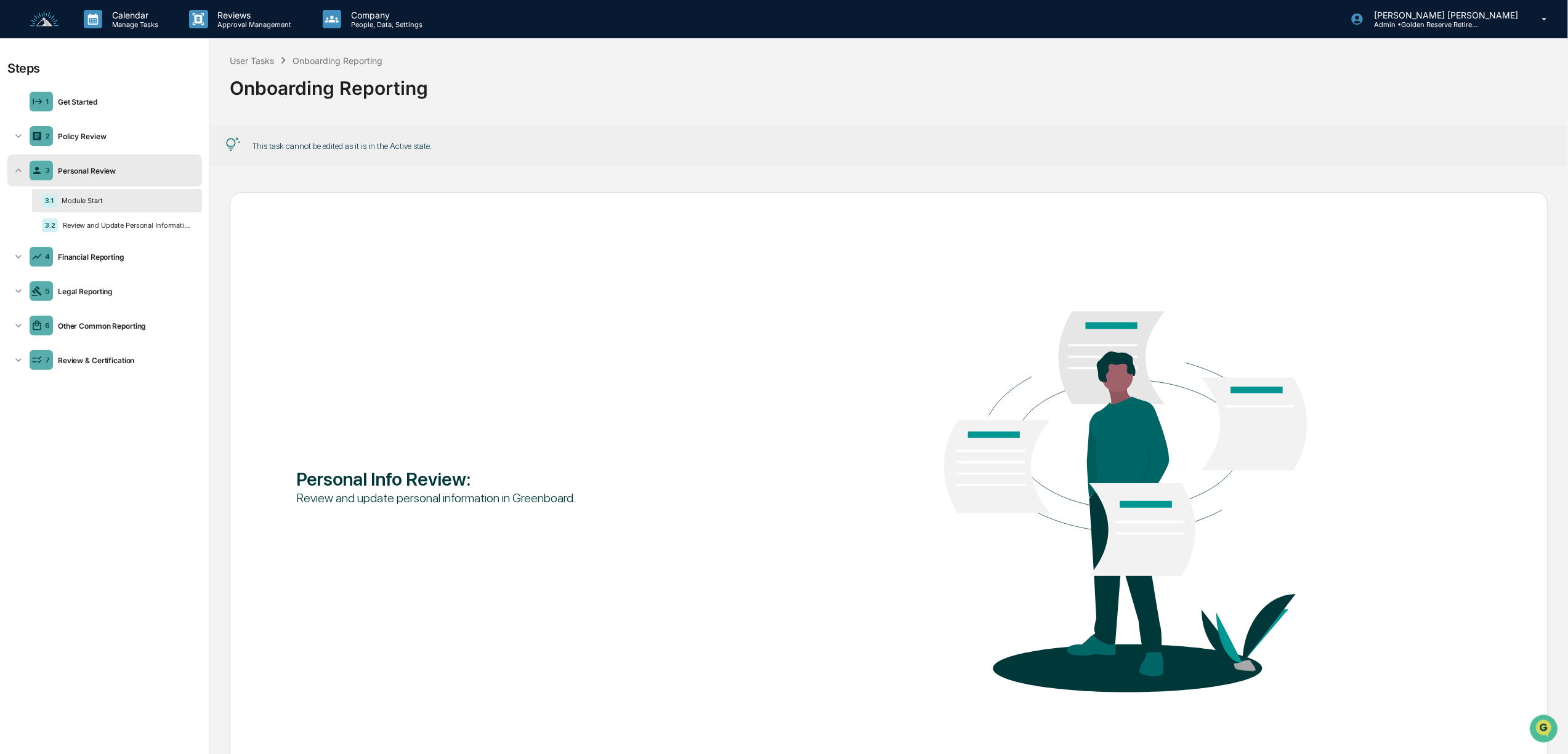
click at [47, 24] on img at bounding box center [44, 20] width 30 height 17
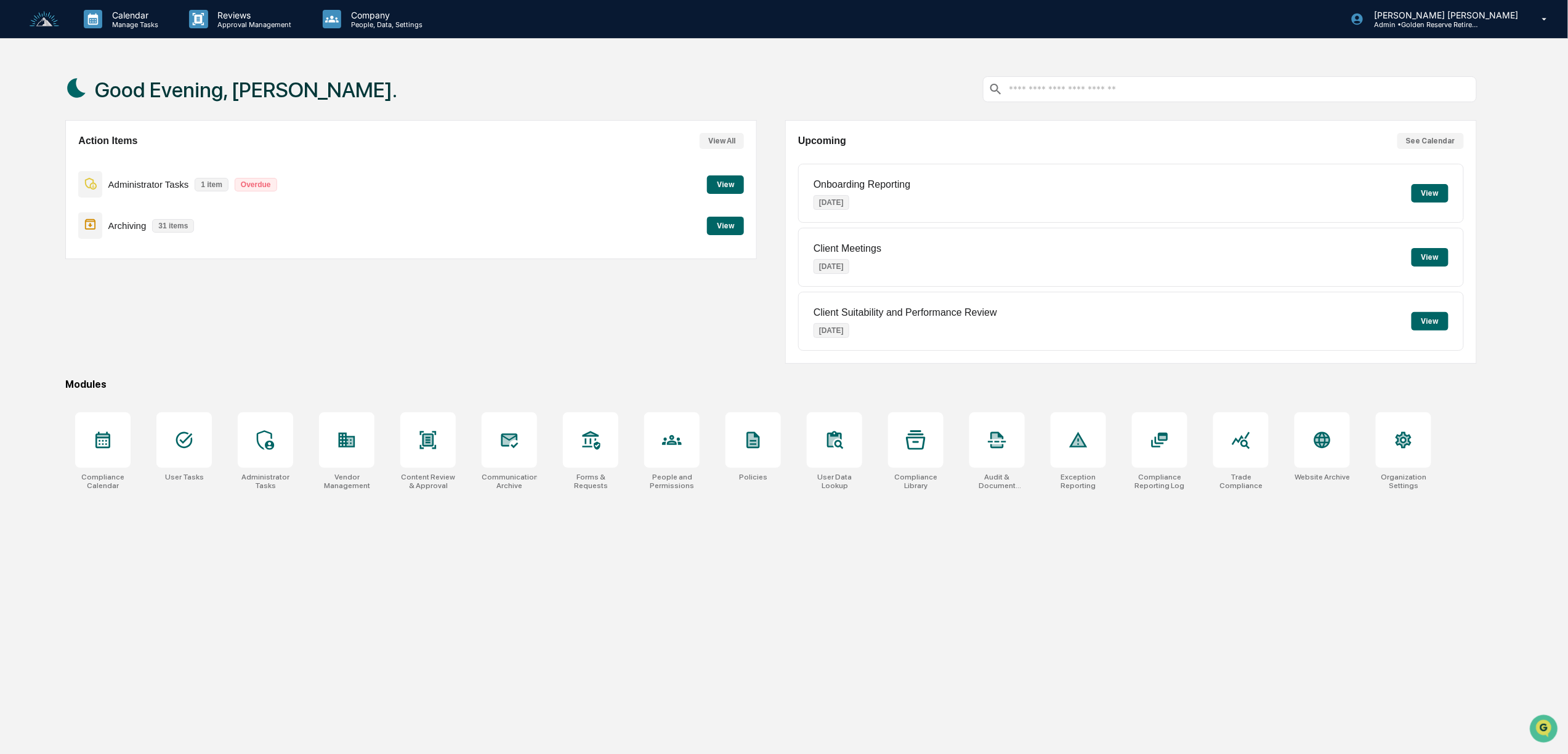
click at [724, 183] on button "View" at bounding box center [725, 185] width 37 height 18
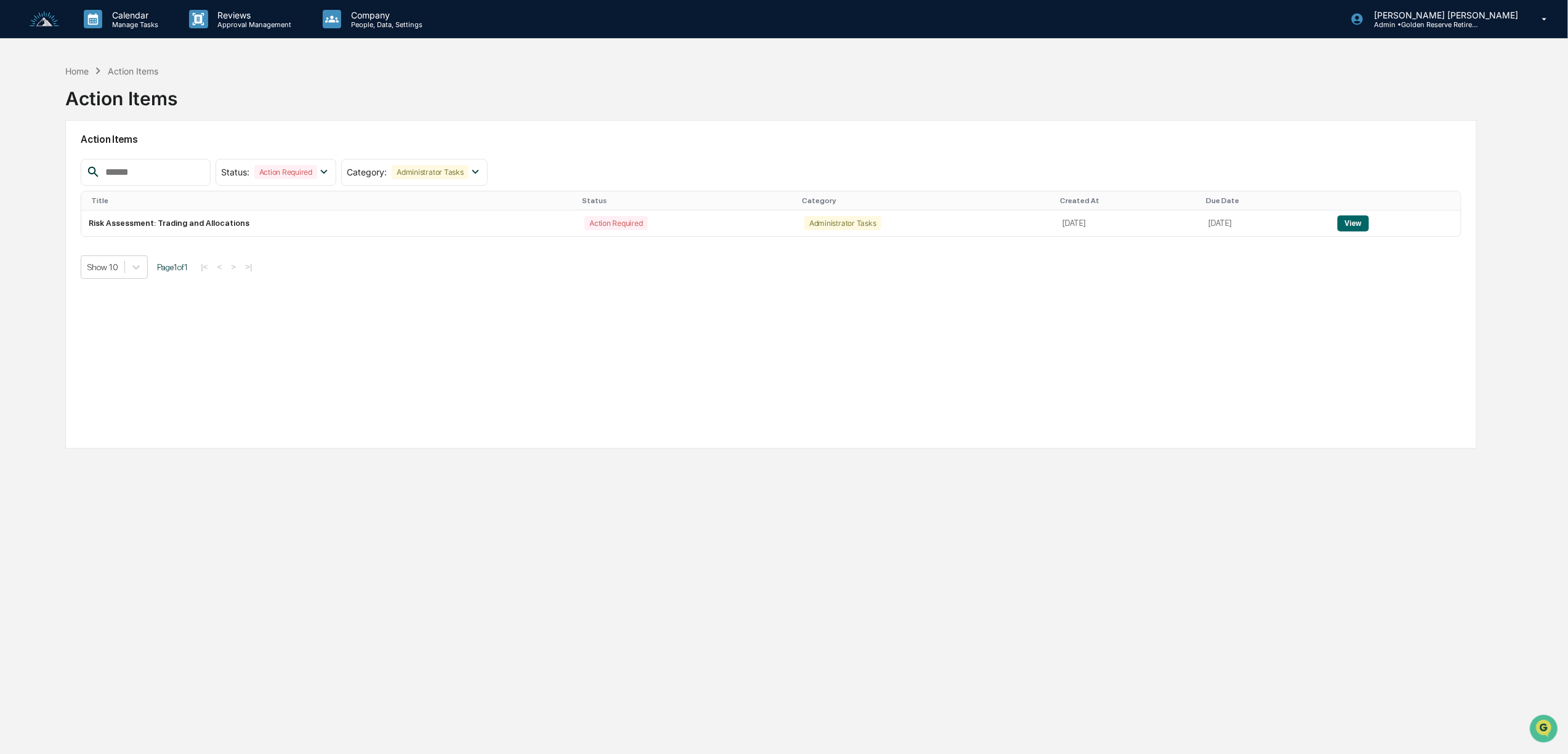
click at [43, 16] on img at bounding box center [44, 20] width 30 height 17
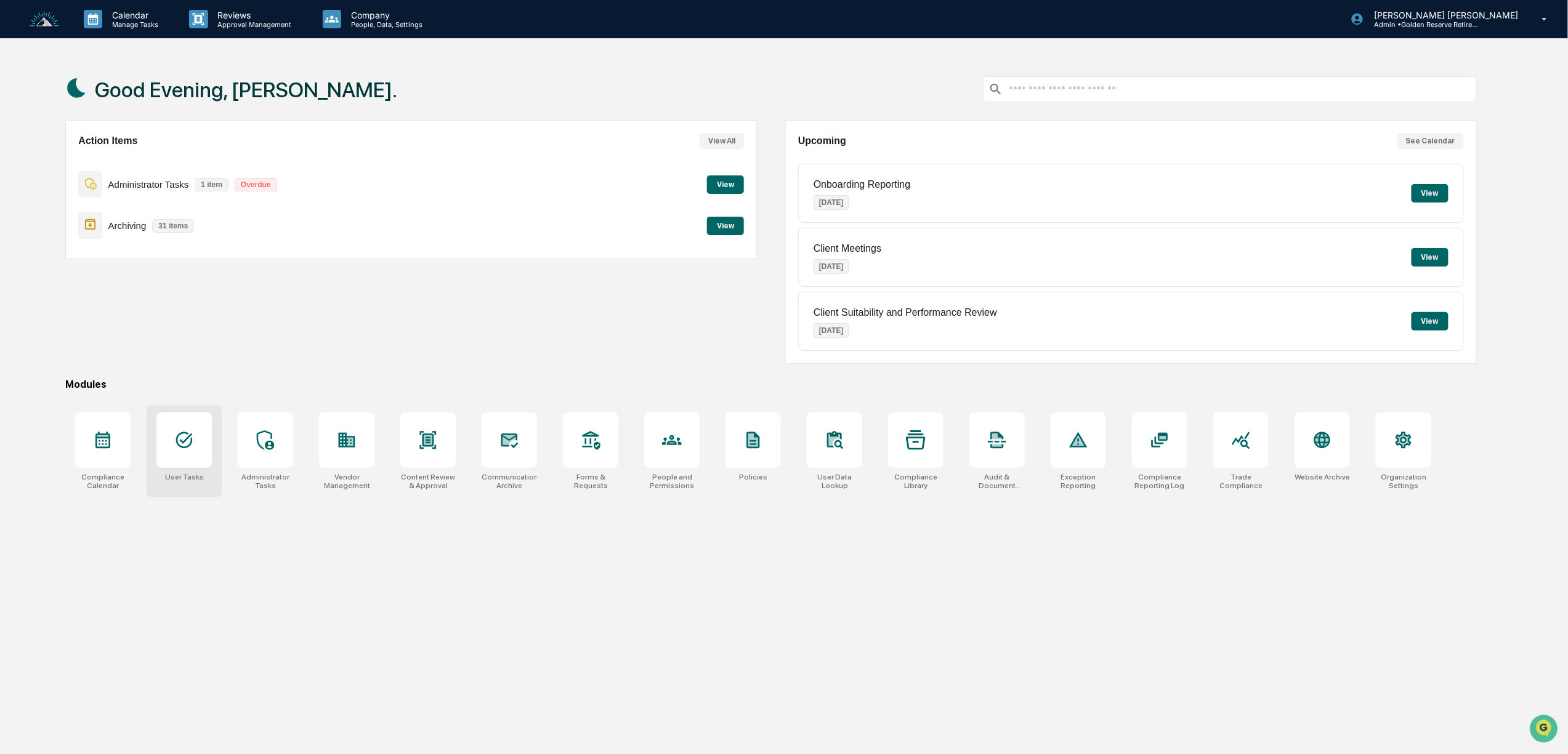
click at [182, 425] on div at bounding box center [184, 440] width 56 height 56
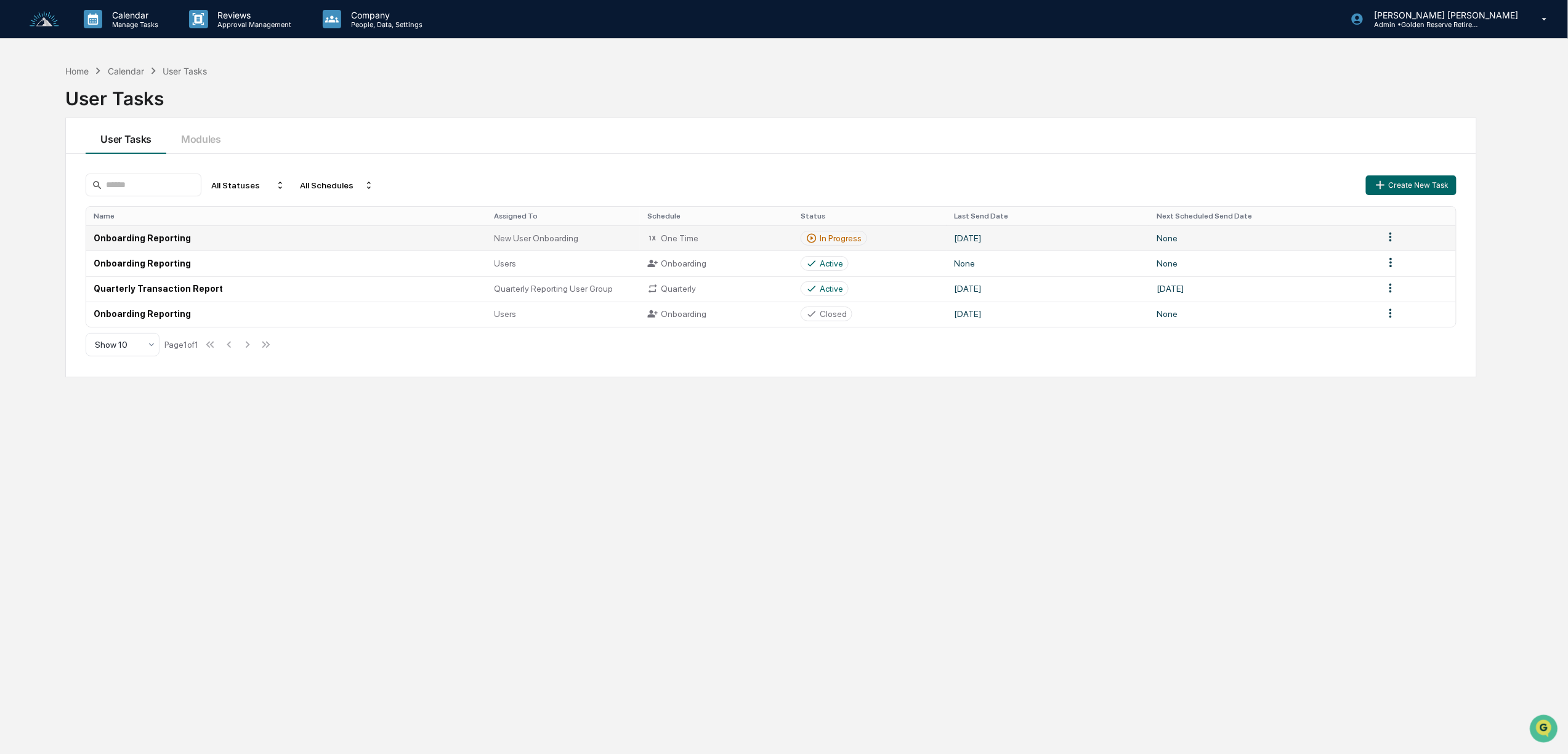
click at [133, 234] on td "Onboarding Reporting" at bounding box center [286, 237] width 400 height 25
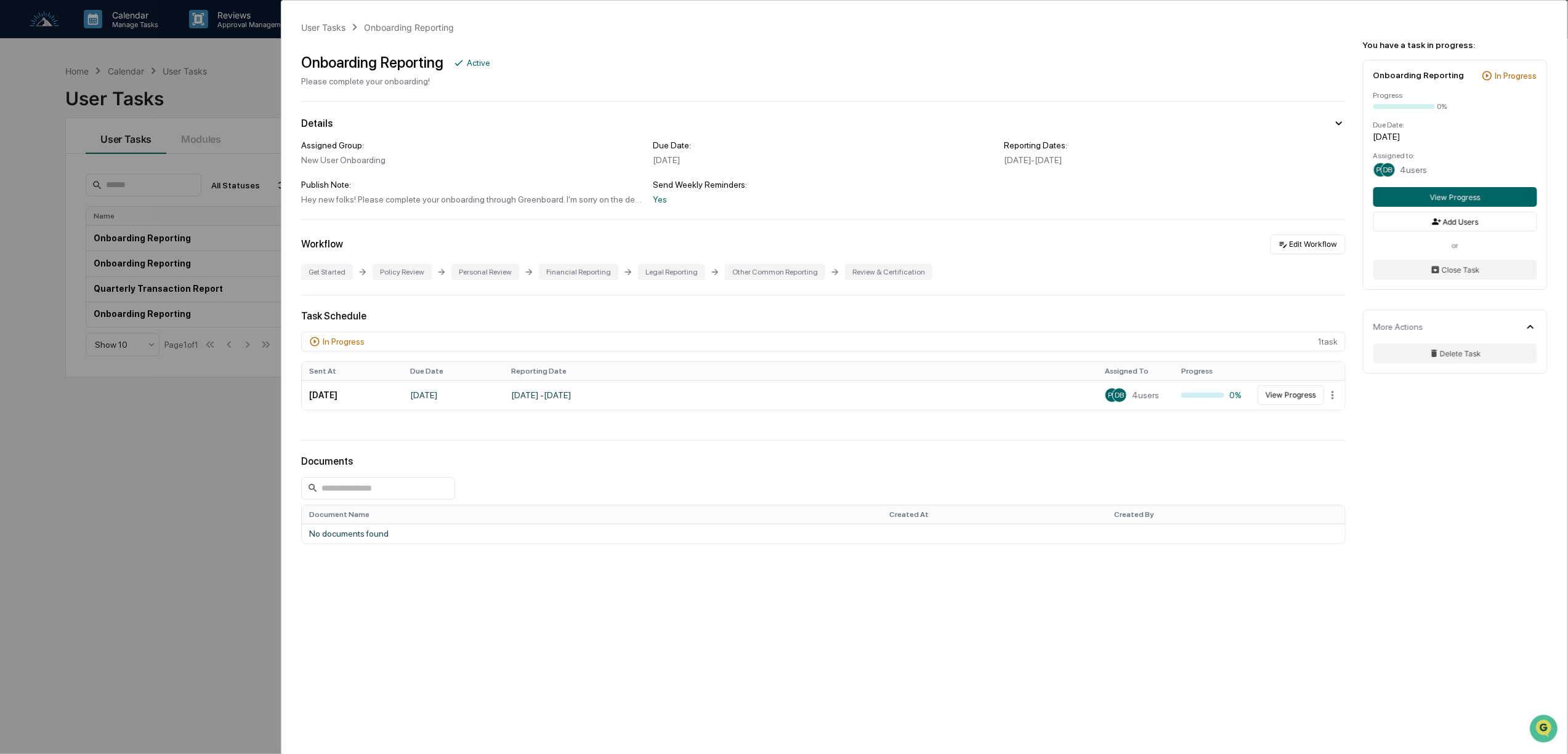
click at [24, 524] on div "User Tasks Onboarding Reporting Onboarding Reporting Active Please complete you…" at bounding box center [784, 377] width 1568 height 754
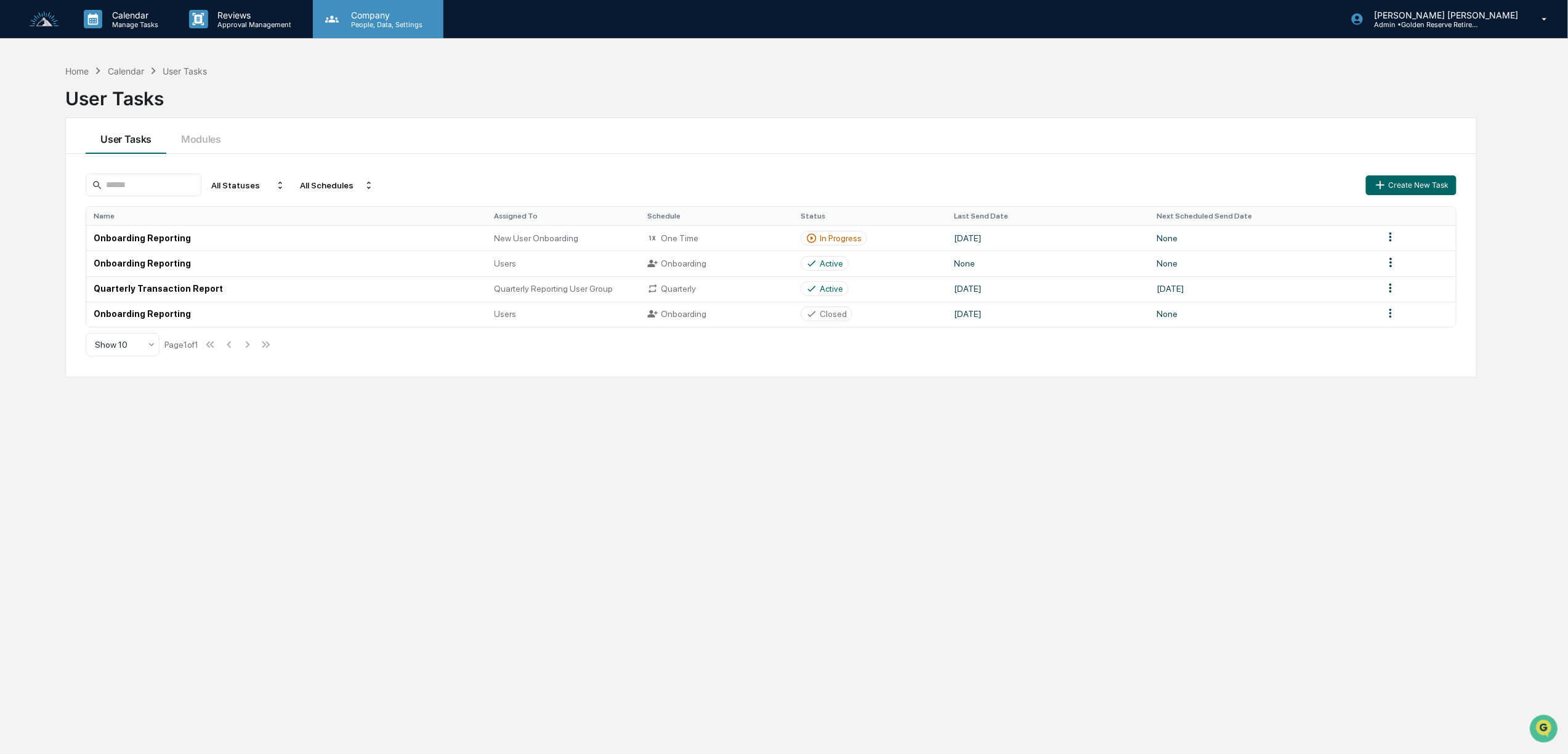
click at [349, 22] on p "People, Data, Settings" at bounding box center [385, 24] width 88 height 8
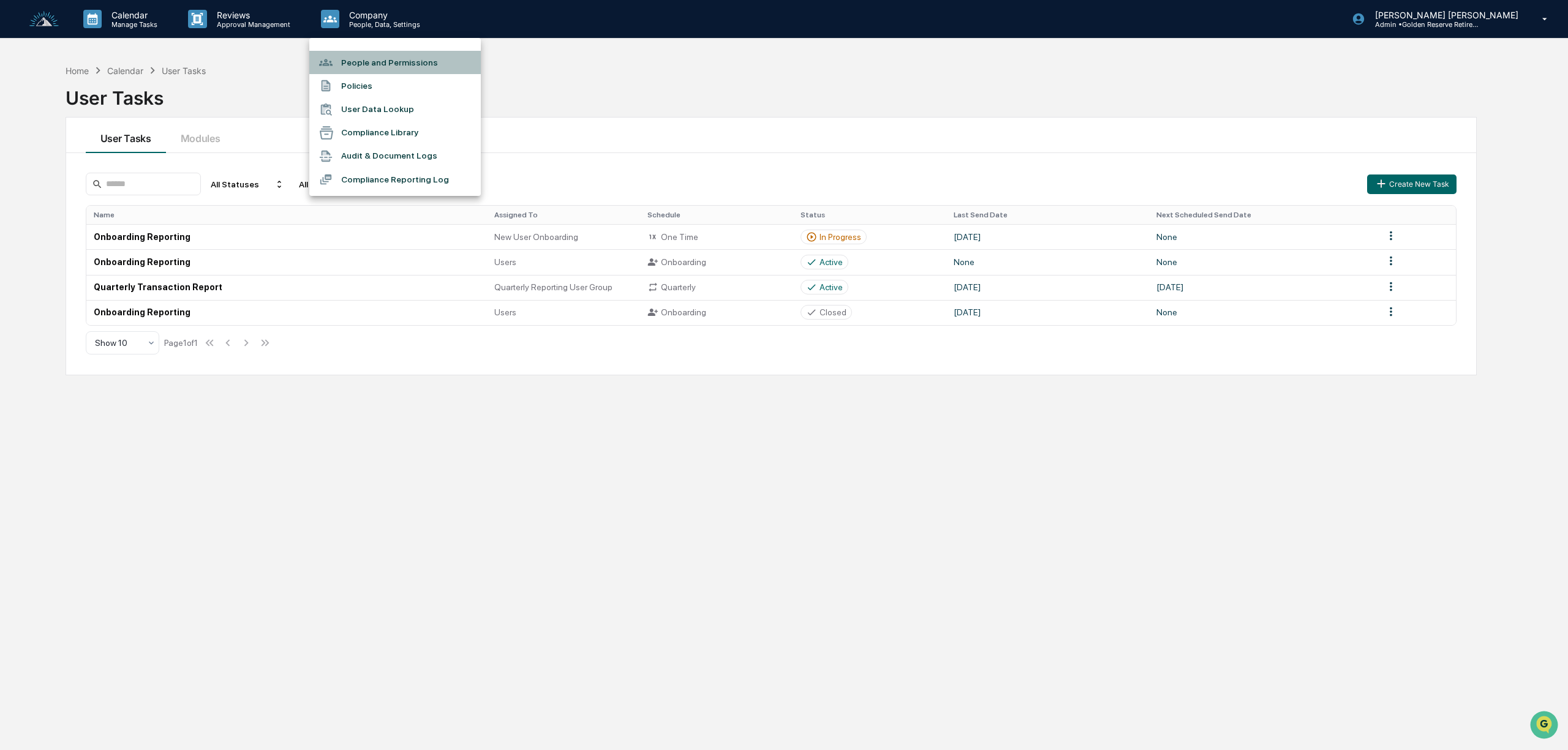
click at [371, 65] on li "People and Permissions" at bounding box center [395, 62] width 172 height 24
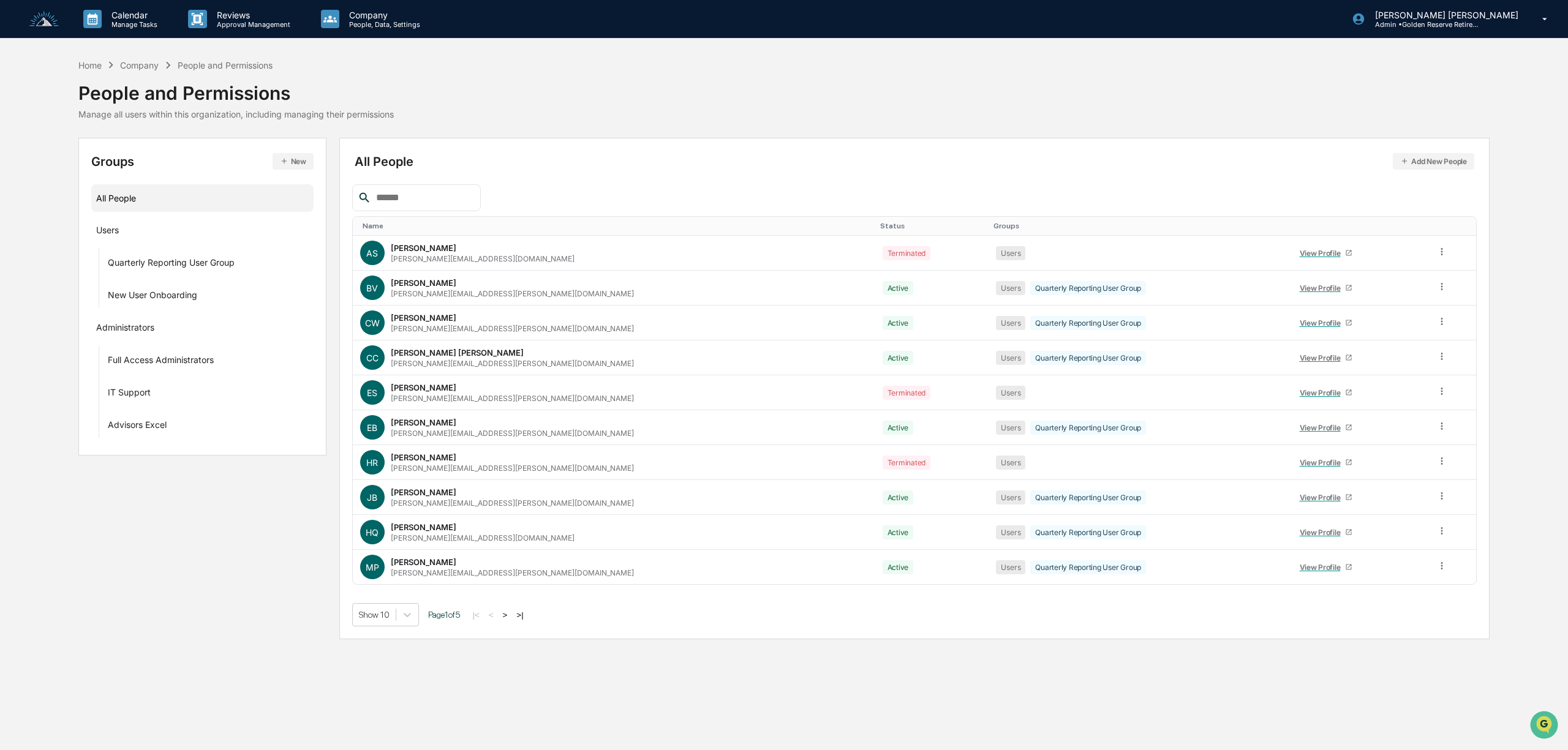
click at [508, 618] on button ">" at bounding box center [505, 615] width 12 height 11
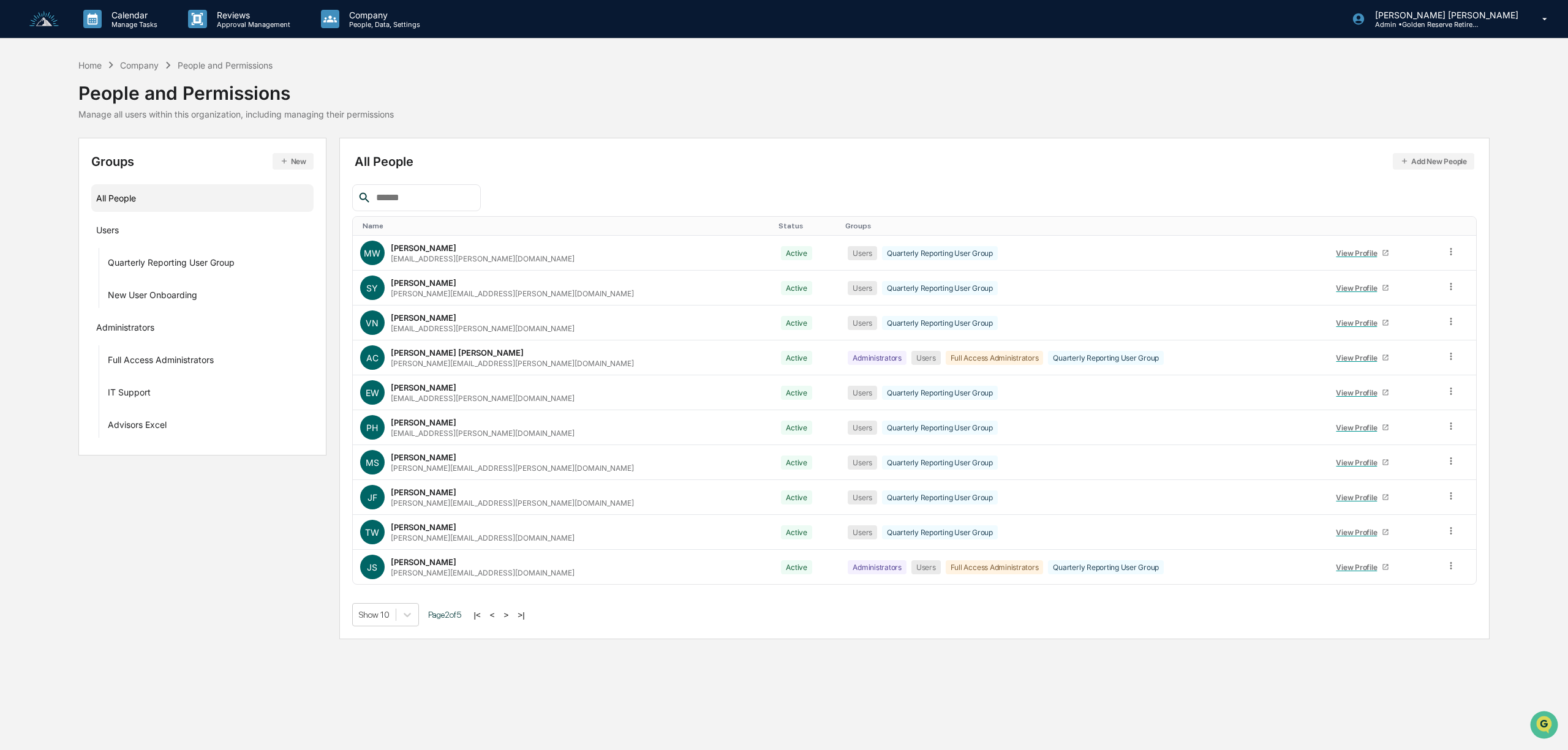
click at [508, 618] on button ">" at bounding box center [506, 615] width 12 height 11
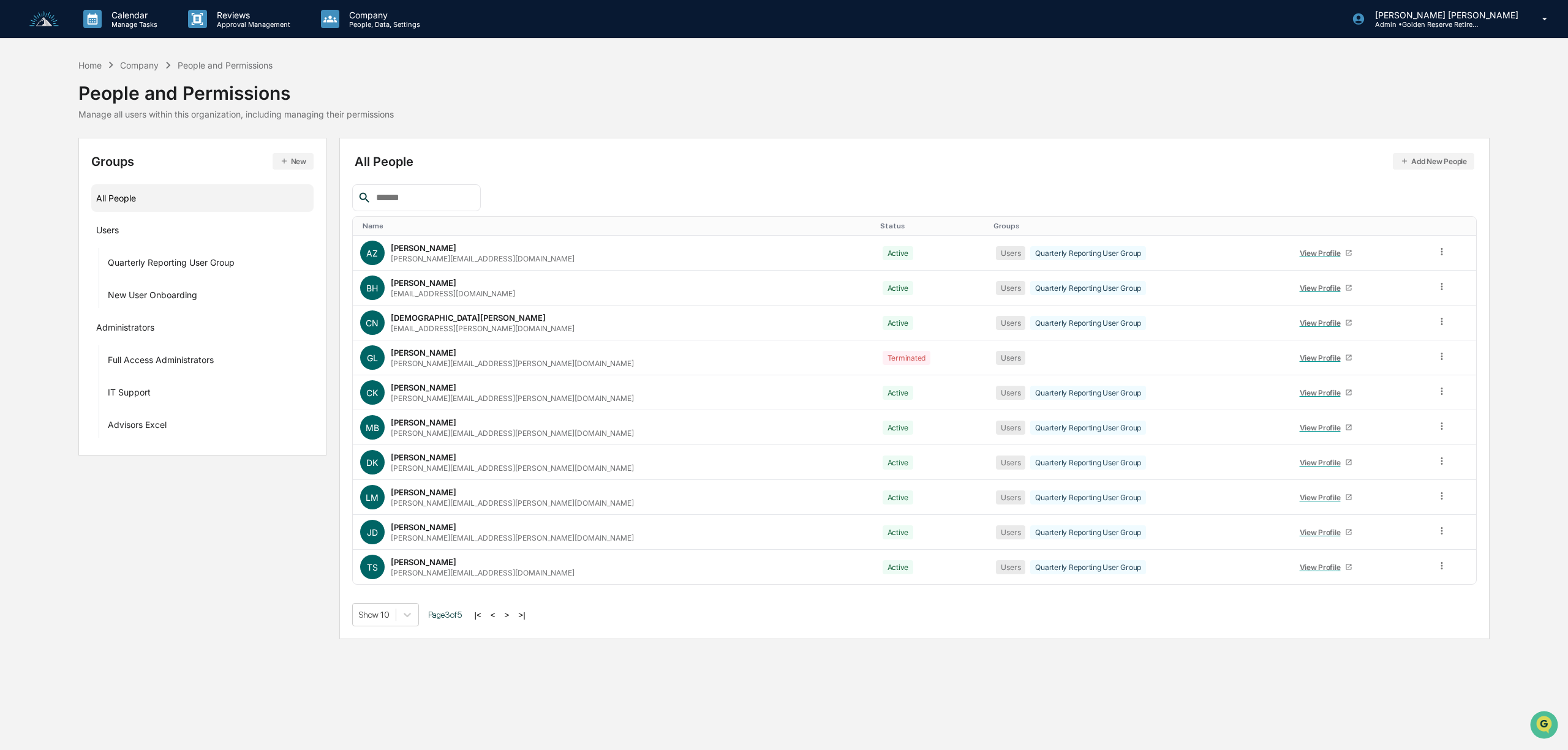
click at [508, 618] on button ">" at bounding box center [507, 615] width 12 height 11
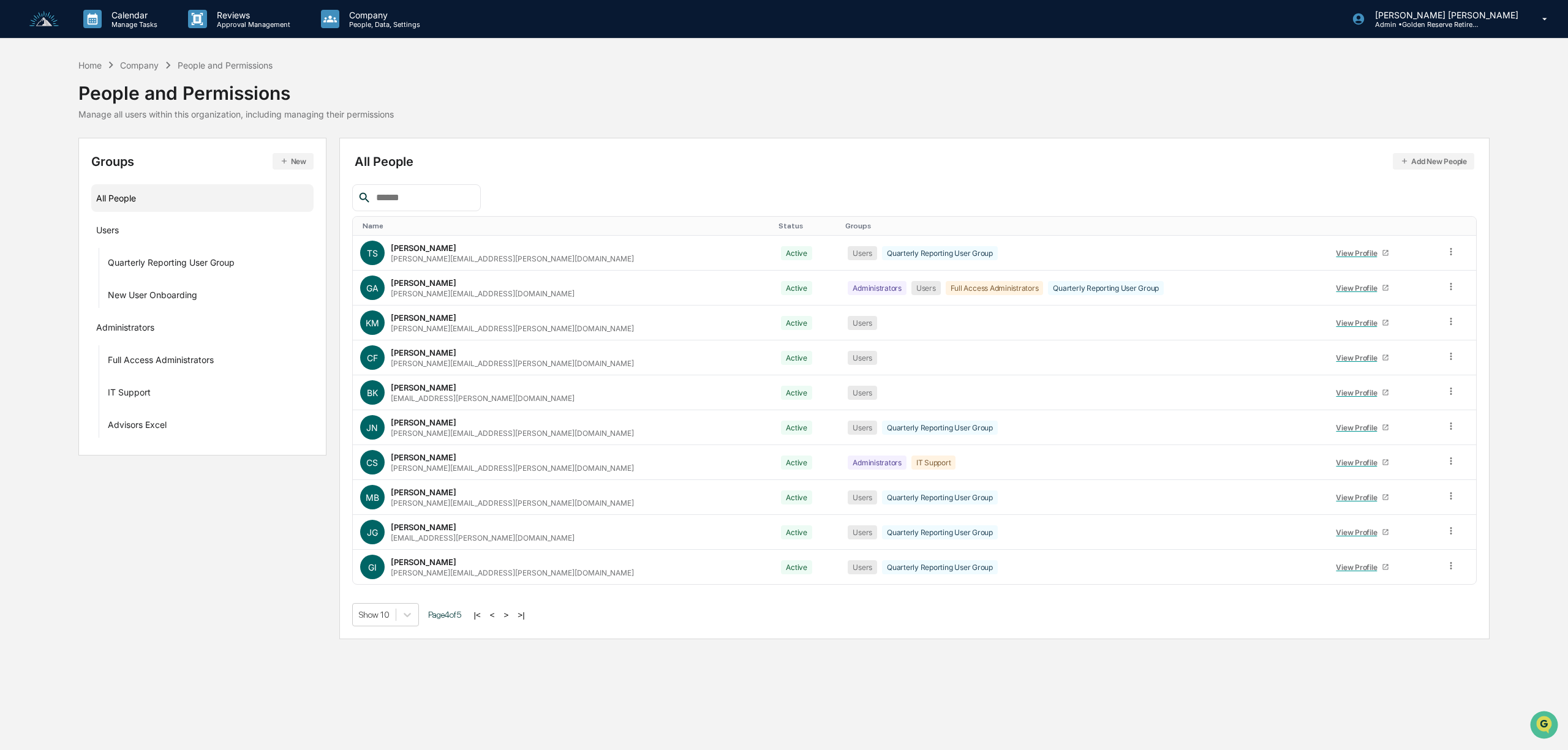
click at [508, 618] on button ">" at bounding box center [506, 615] width 12 height 11
